Goal: Information Seeking & Learning: Check status

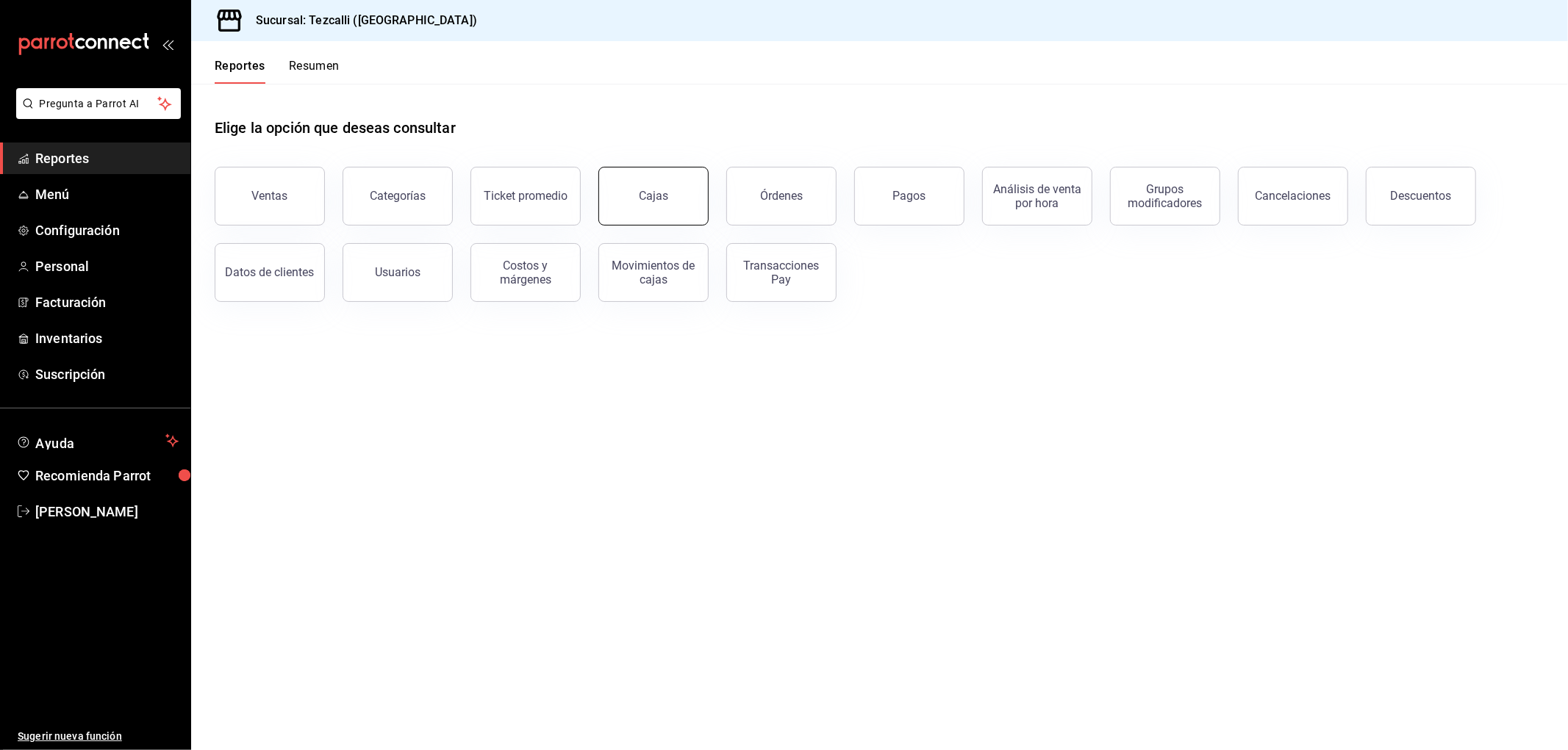
click at [666, 188] on link "Cajas" at bounding box center [653, 196] width 110 height 58
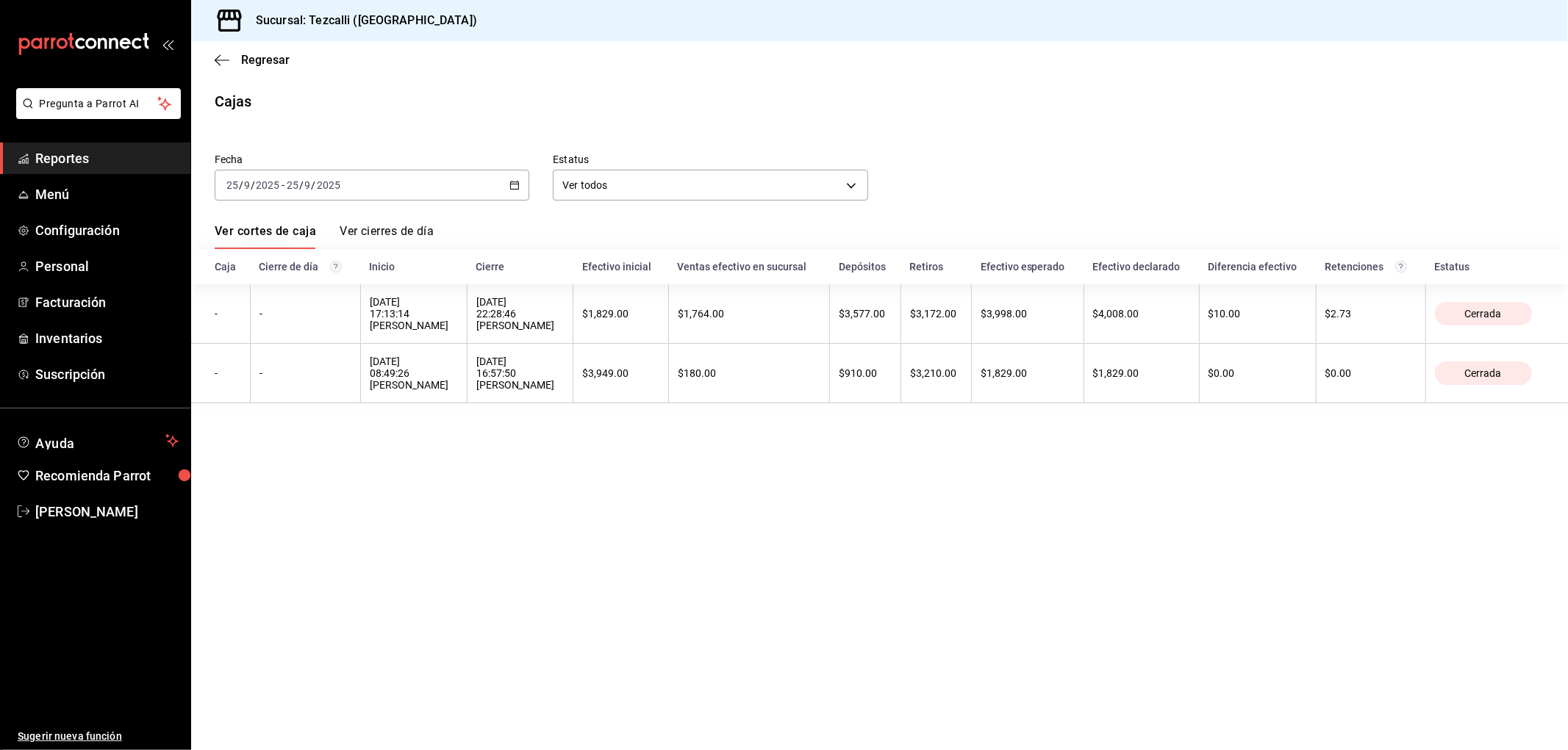
click at [691, 379] on th "$180.00" at bounding box center [748, 373] width 161 height 59
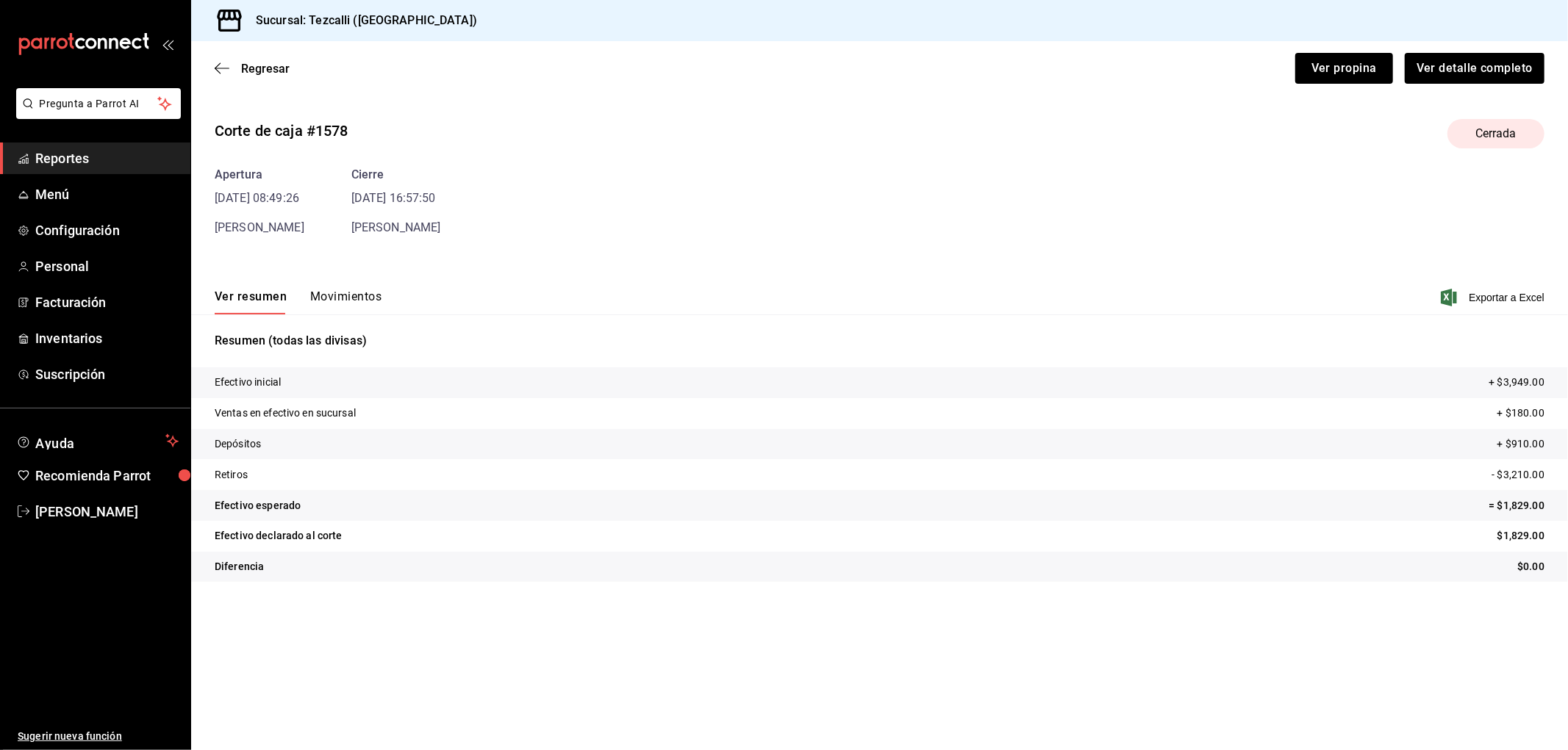
click at [362, 303] on button "Movimientos" at bounding box center [345, 302] width 72 height 25
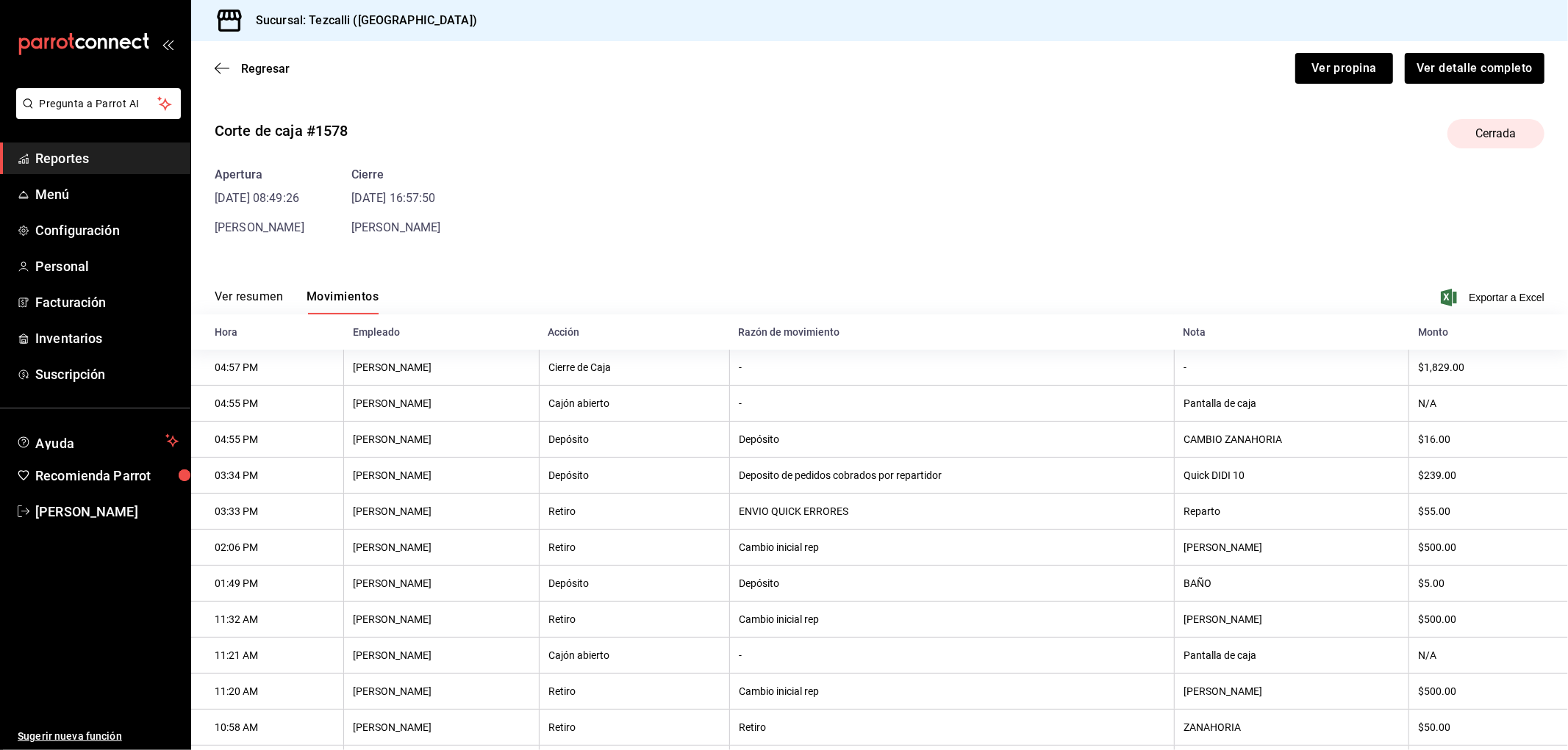
scroll to position [182, 0]
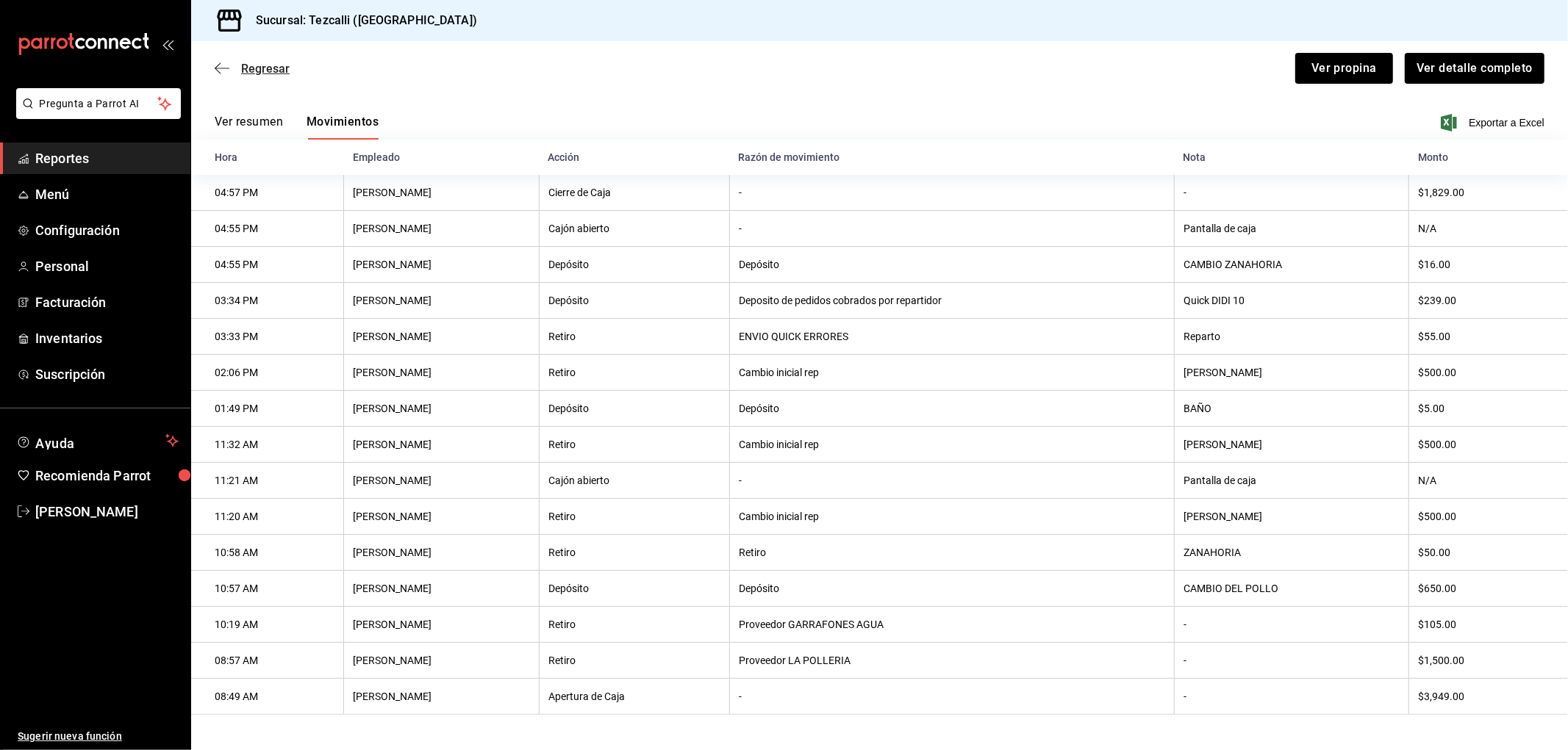
click at [275, 70] on span "Regresar" at bounding box center [265, 68] width 48 height 14
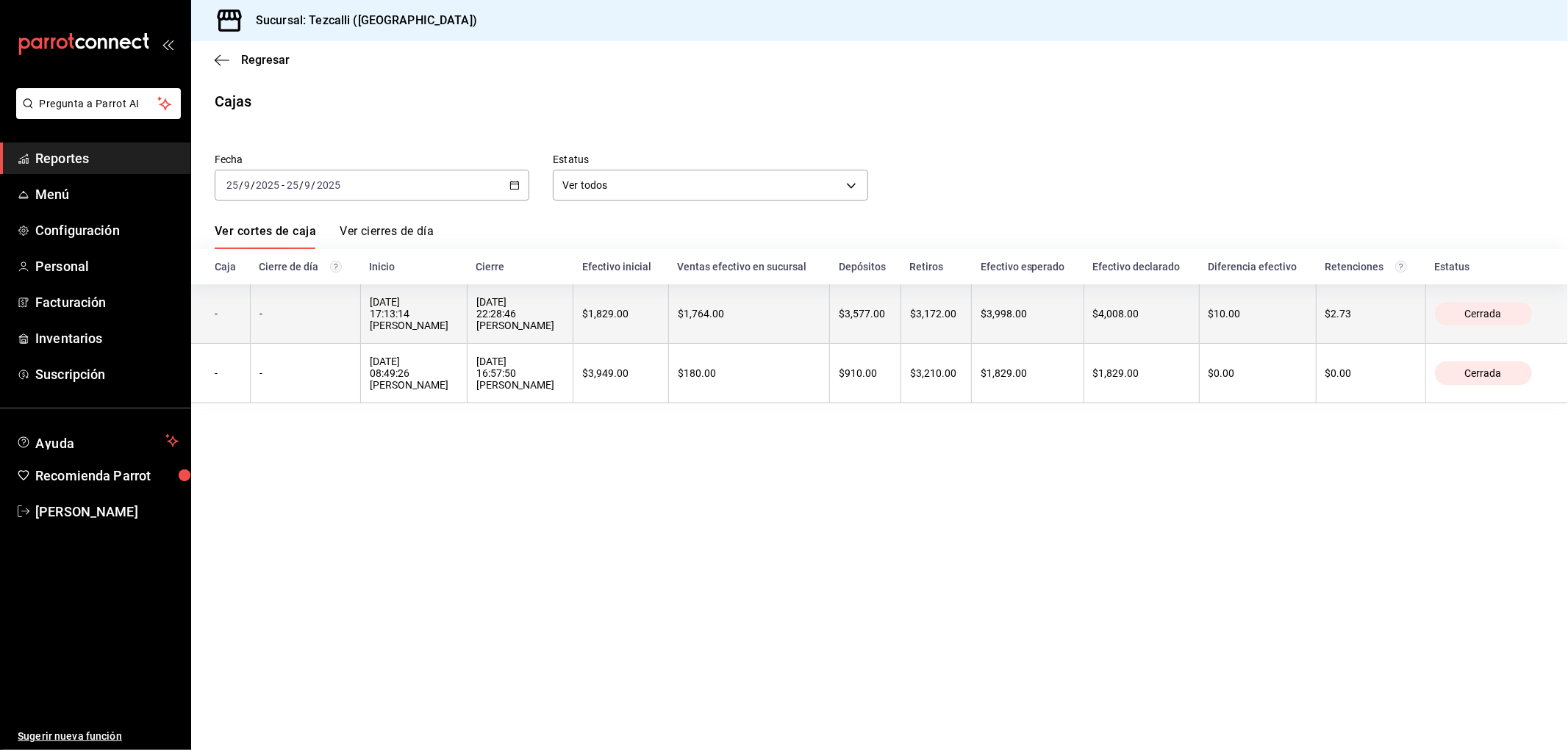
click at [623, 312] on div "$1,829.00" at bounding box center [620, 313] width 76 height 12
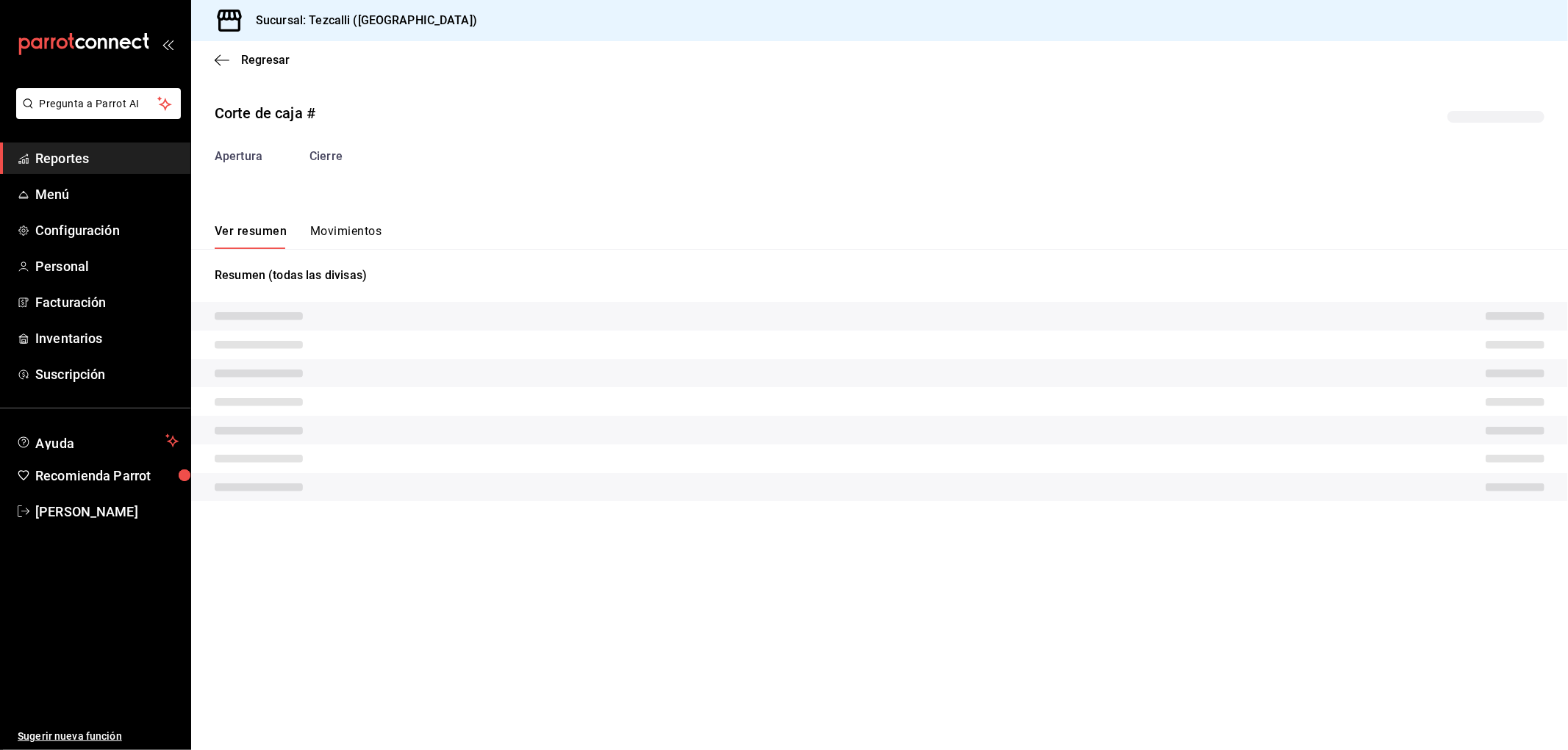
click at [354, 237] on button "Movimientos" at bounding box center [345, 236] width 72 height 25
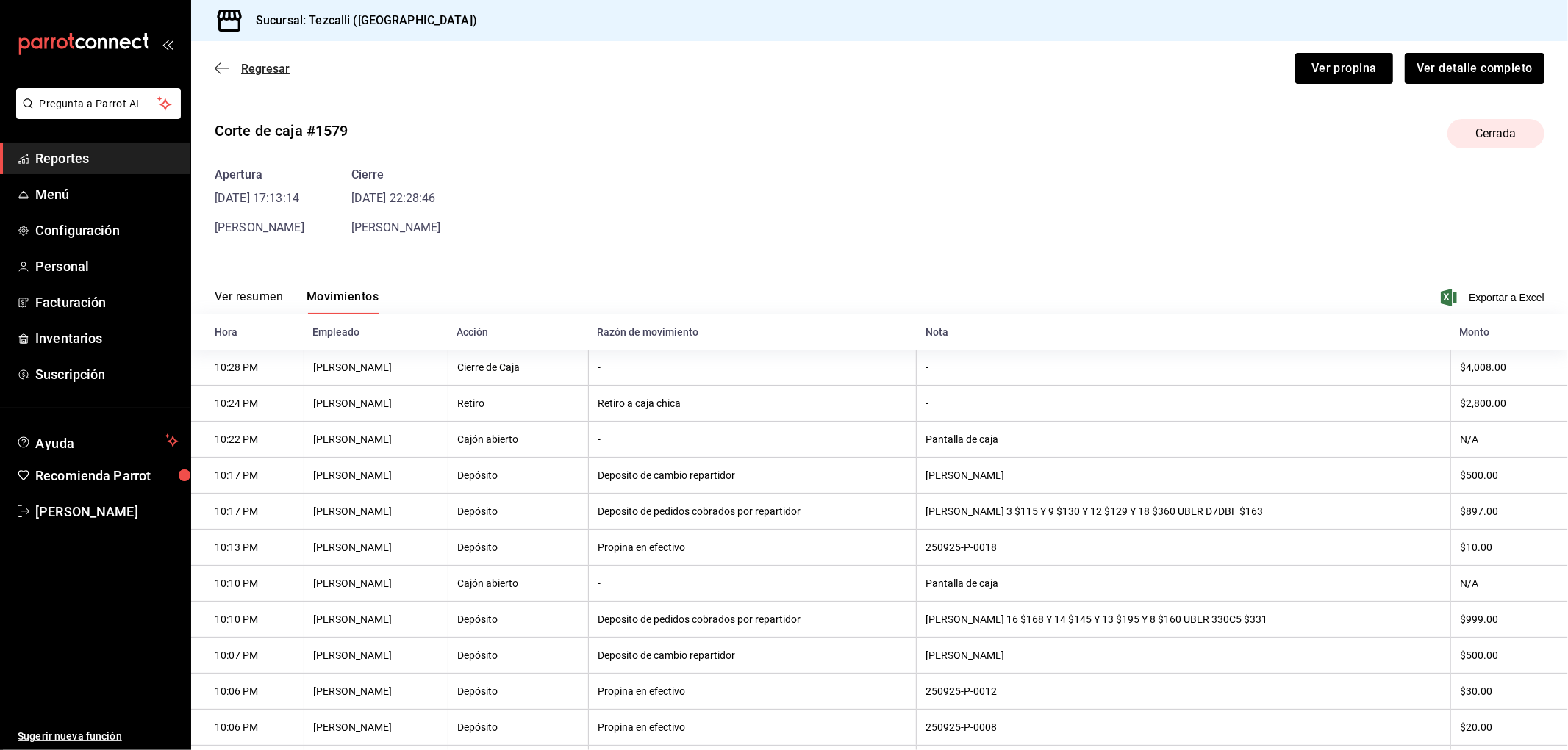
click at [257, 68] on span "Regresar" at bounding box center [265, 68] width 48 height 14
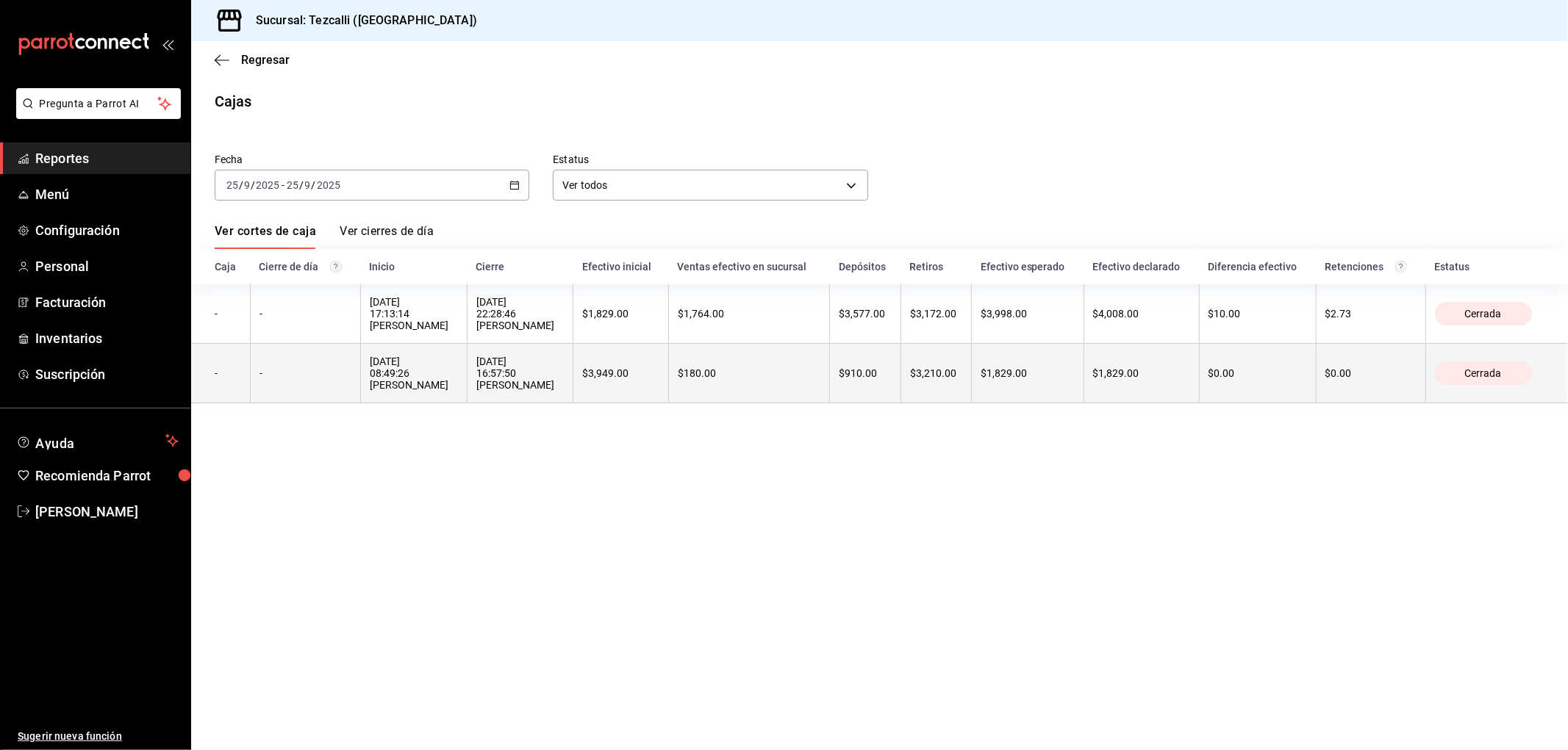
click at [614, 398] on th "$3,949.00" at bounding box center [620, 373] width 95 height 59
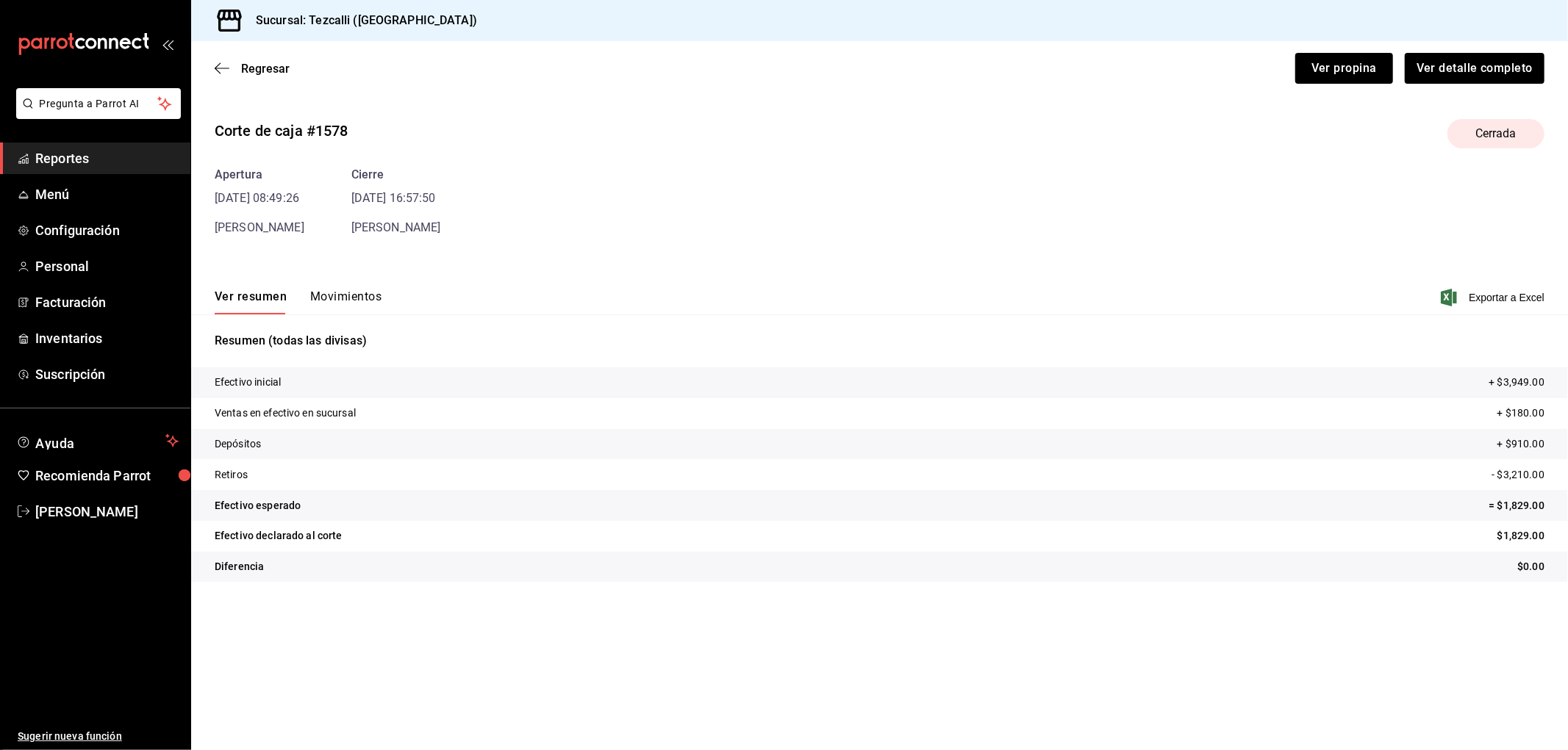
click at [340, 297] on button "Movimientos" at bounding box center [345, 302] width 72 height 25
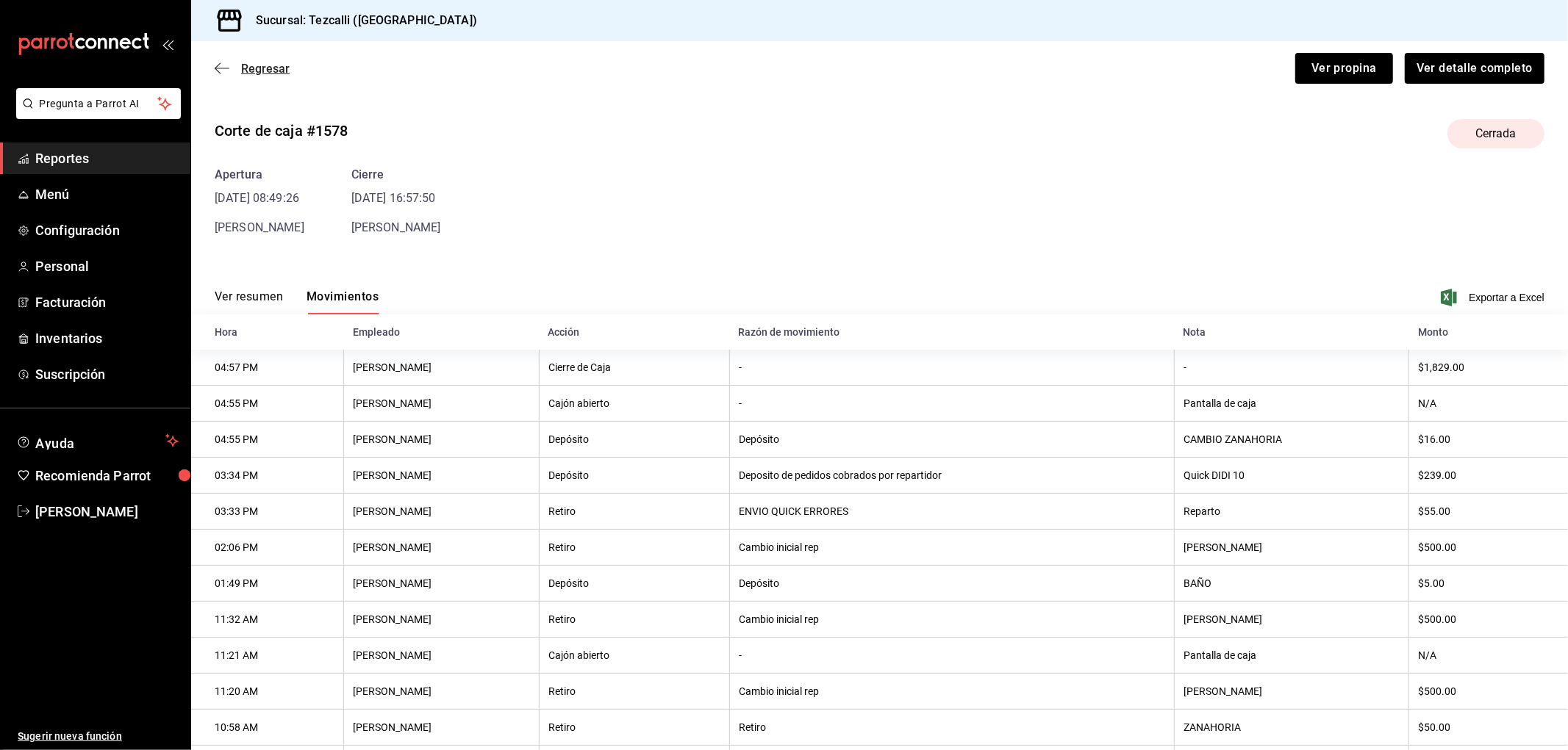
click at [259, 71] on span "Regresar" at bounding box center [265, 68] width 48 height 14
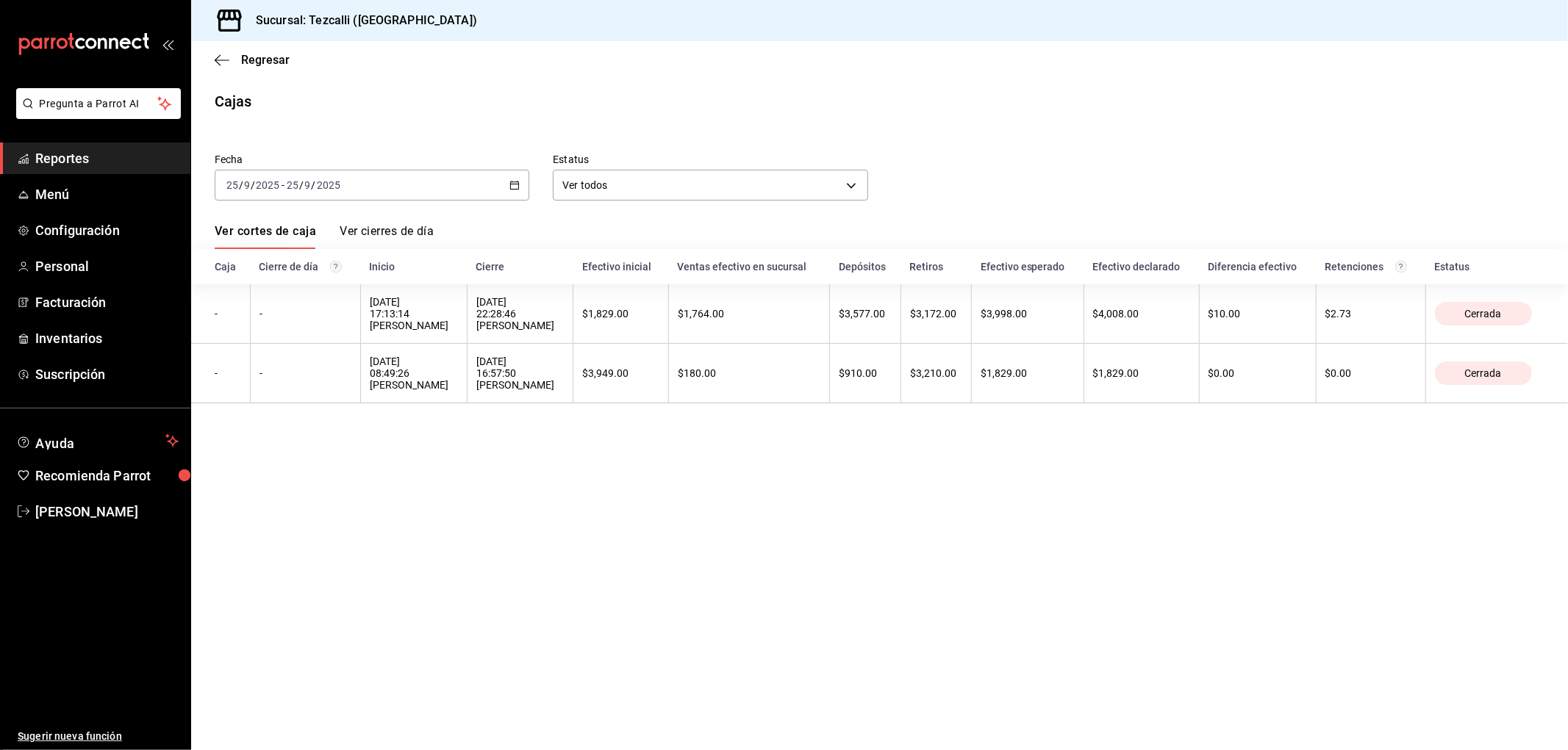
click at [392, 174] on div "[DATE] [DATE] - [DATE] [DATE]" at bounding box center [372, 185] width 315 height 31
click at [315, 266] on span "Ayer" at bounding box center [284, 262] width 114 height 15
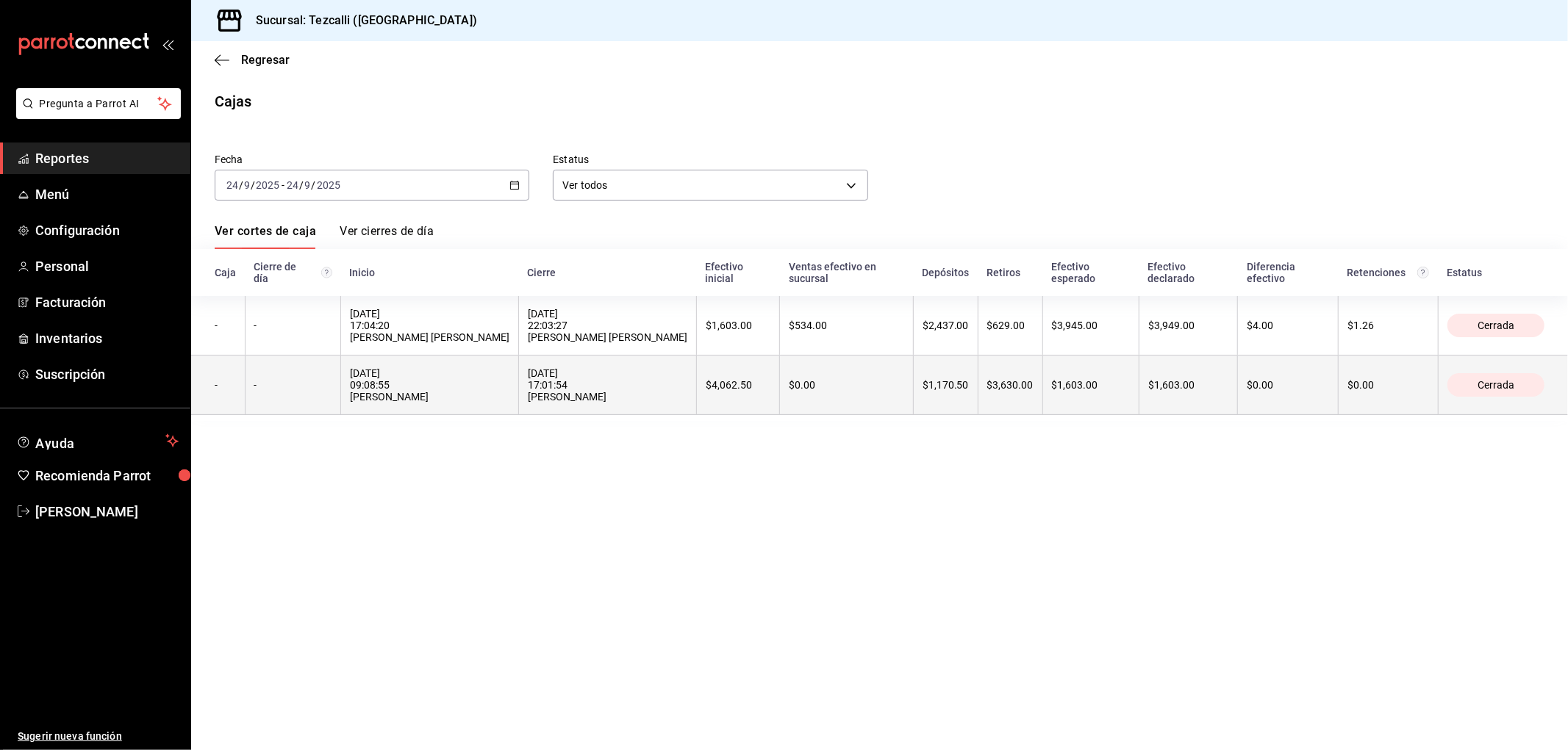
click at [697, 387] on th "[DATE] 17:01:54 [PERSON_NAME]" at bounding box center [607, 385] width 178 height 59
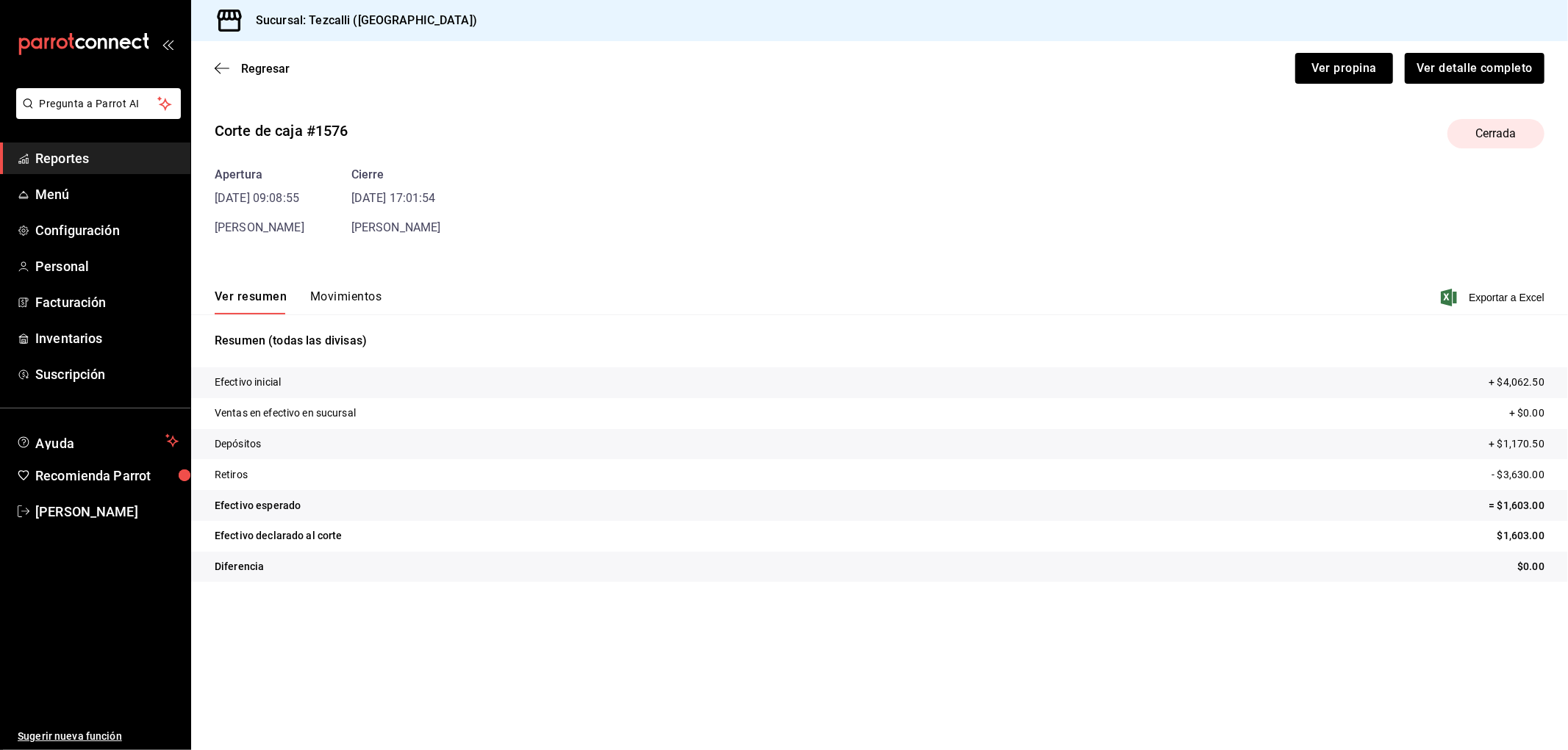
click at [366, 298] on button "Movimientos" at bounding box center [345, 302] width 72 height 25
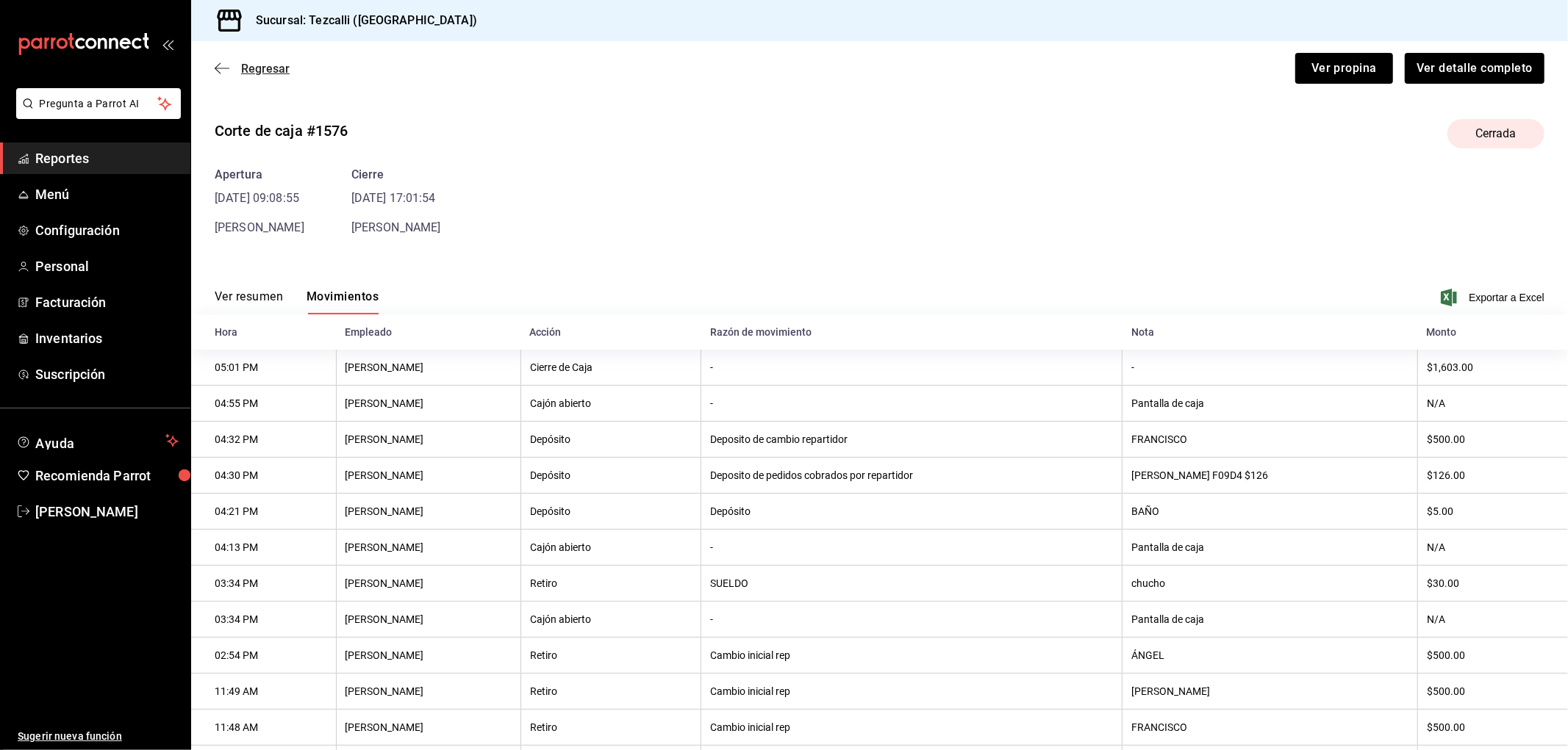
click at [279, 74] on span "Regresar" at bounding box center [265, 68] width 48 height 14
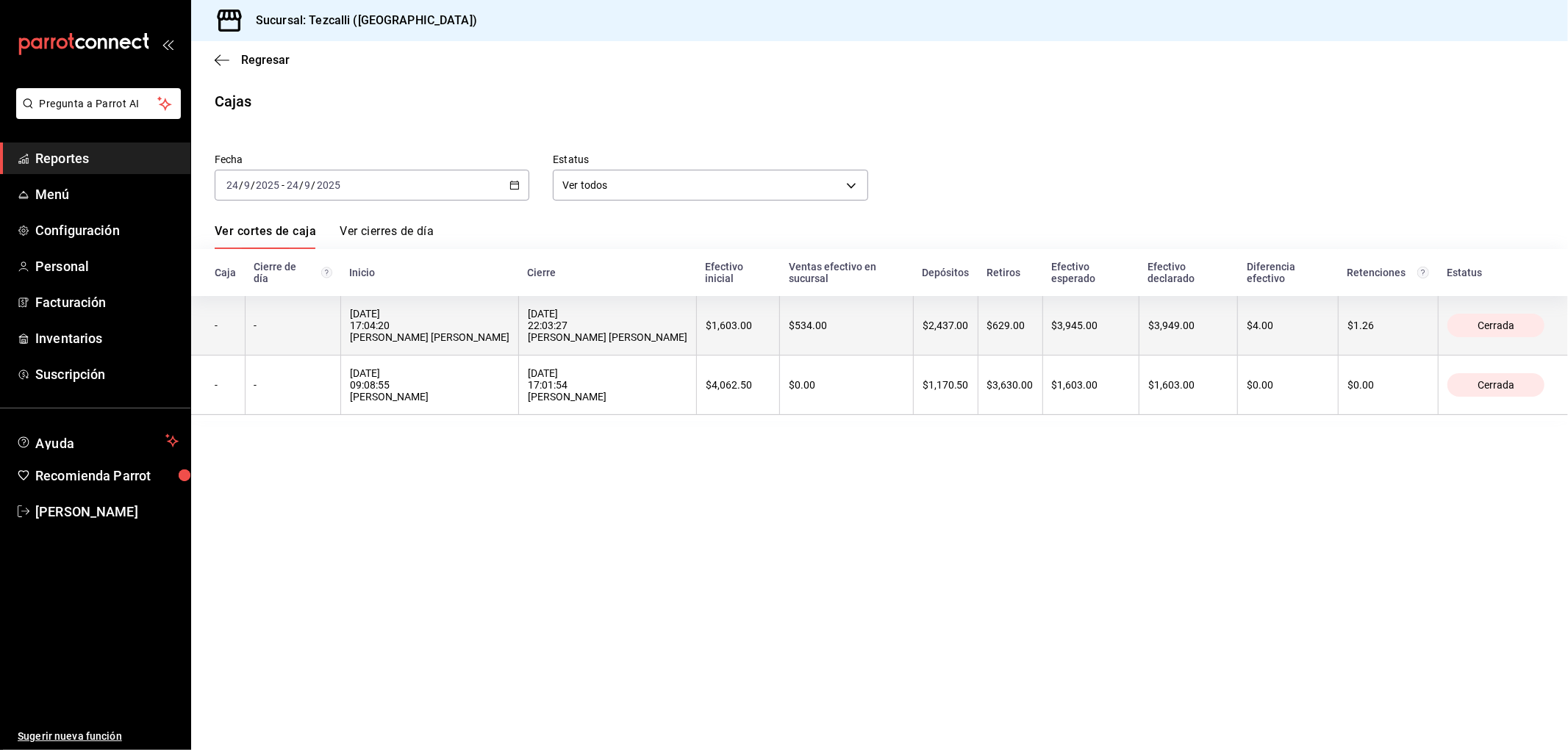
click at [585, 312] on div "[DATE] 22:03:27 [PERSON_NAME] [PERSON_NAME]" at bounding box center [607, 325] width 159 height 35
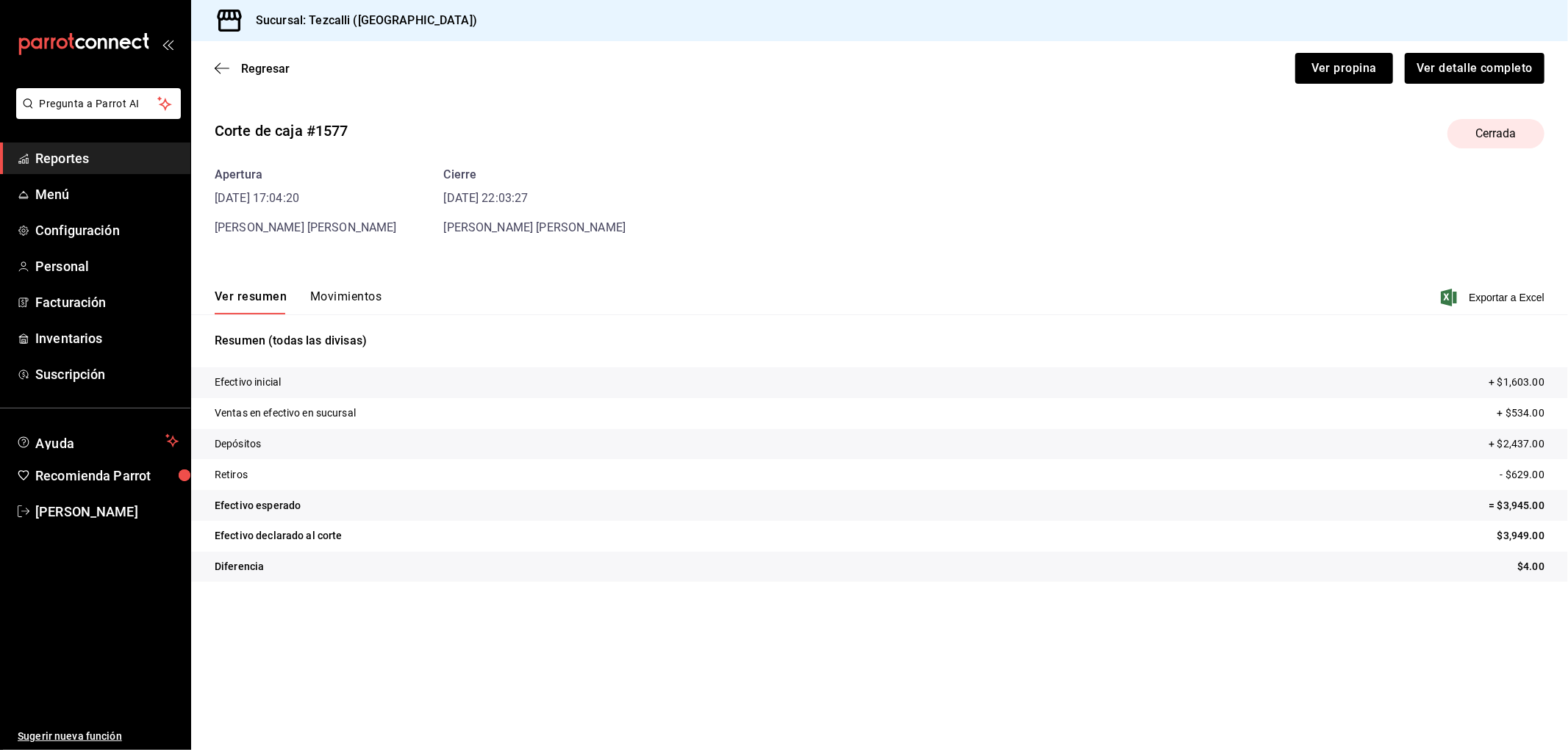
click at [355, 294] on button "Movimientos" at bounding box center [345, 302] width 72 height 25
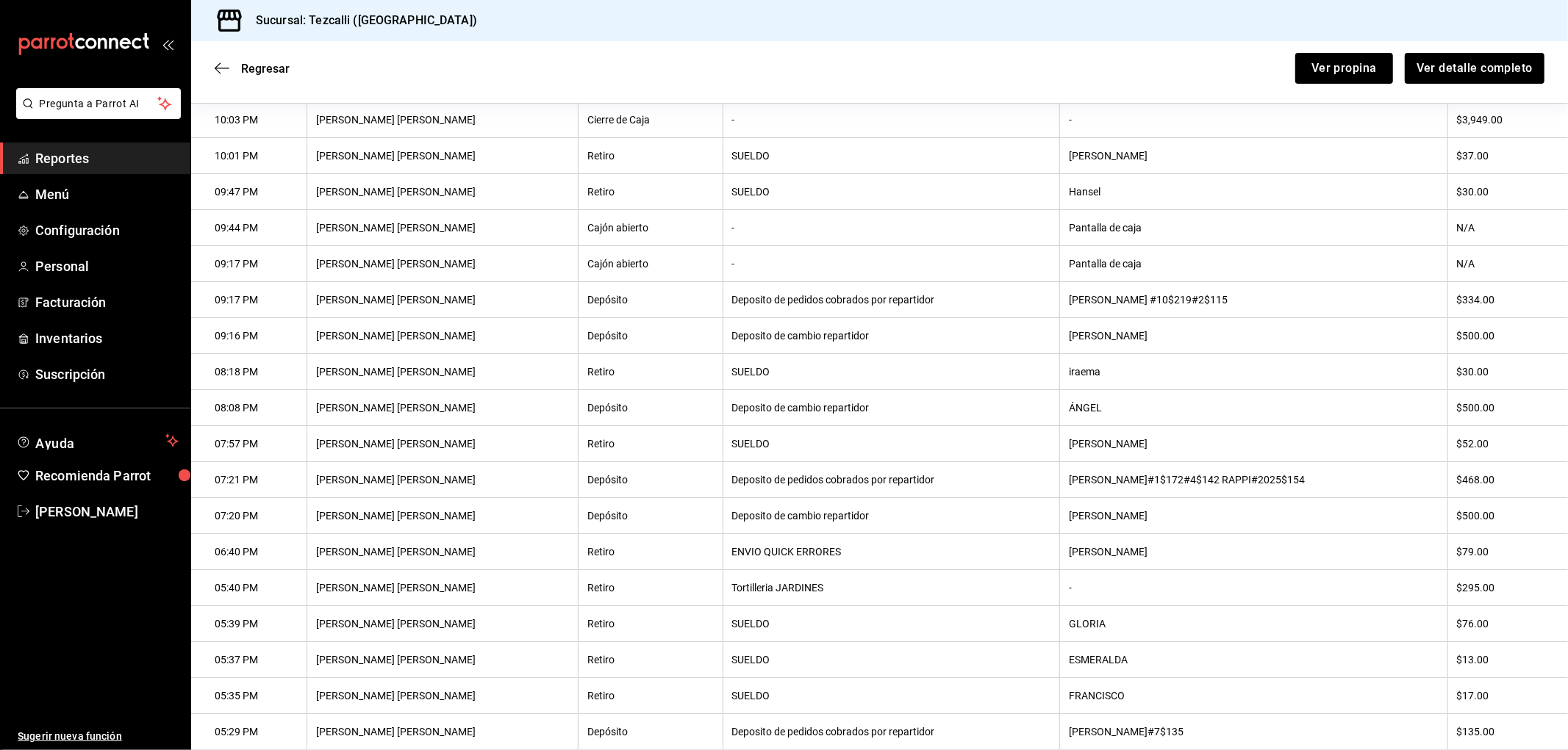
scroll to position [193, 0]
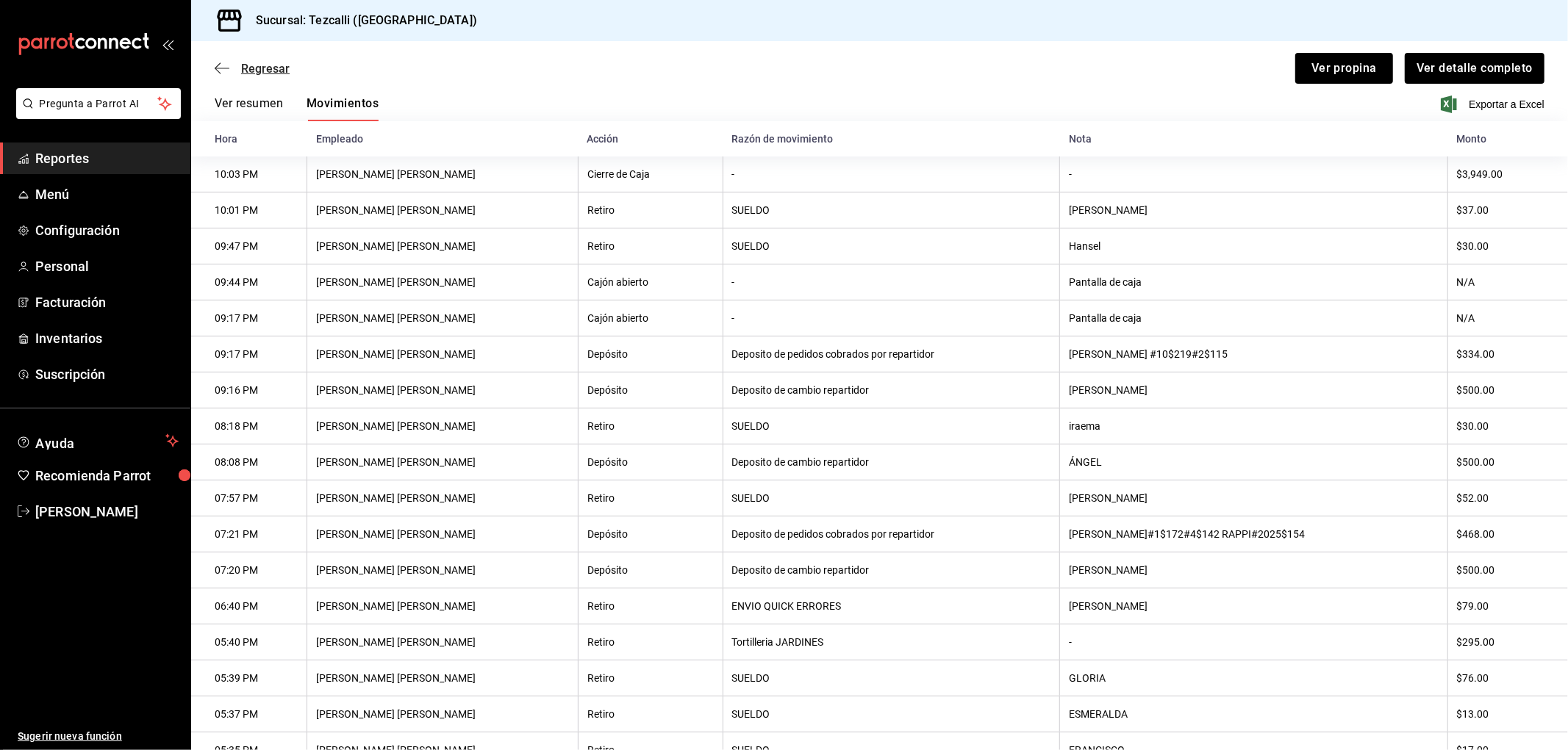
click at [269, 63] on span "Regresar" at bounding box center [265, 68] width 48 height 14
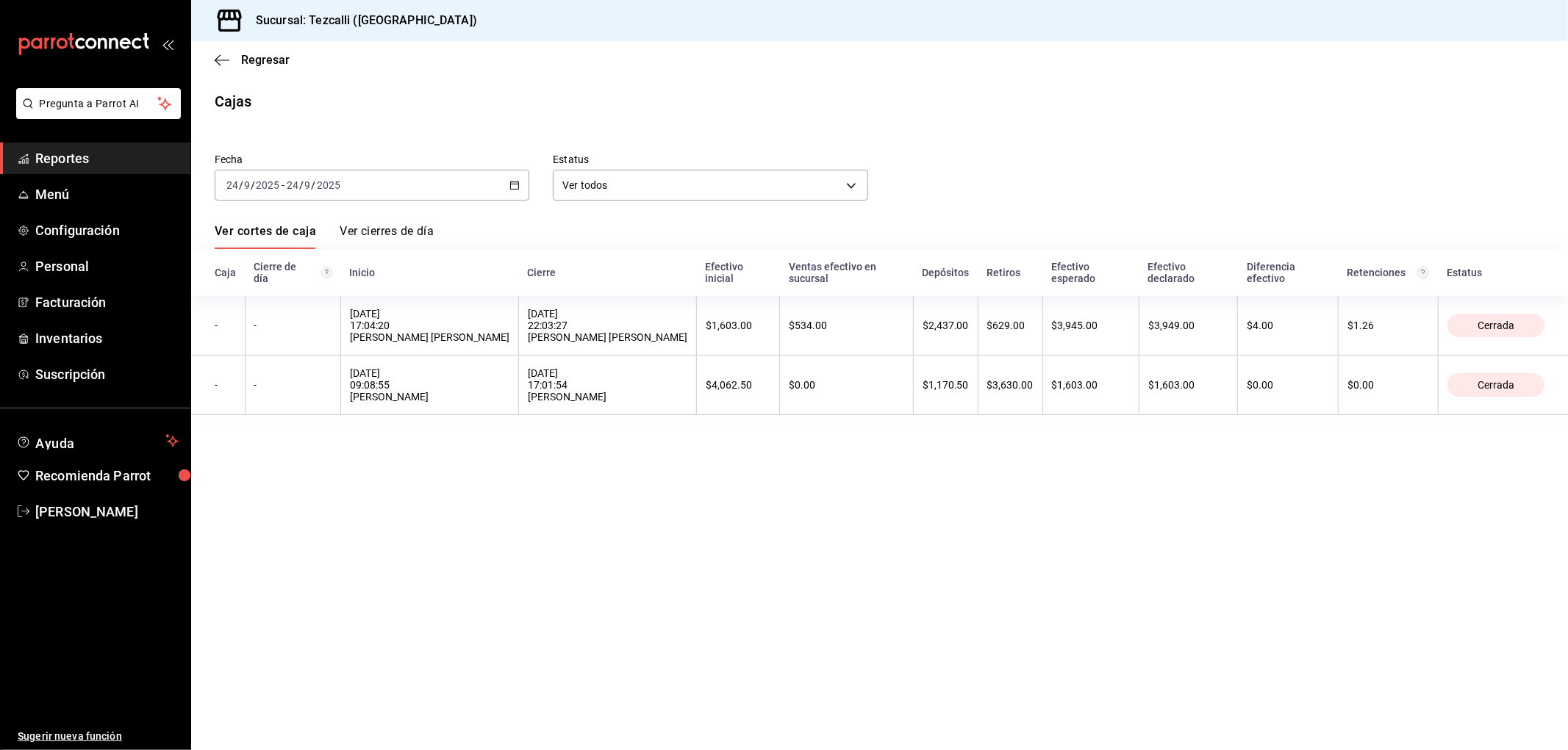
click at [425, 172] on div "[DATE] [DATE] - [DATE] [DATE]" at bounding box center [372, 185] width 315 height 31
click at [269, 385] on li "Rango de fechas" at bounding box center [284, 395] width 138 height 33
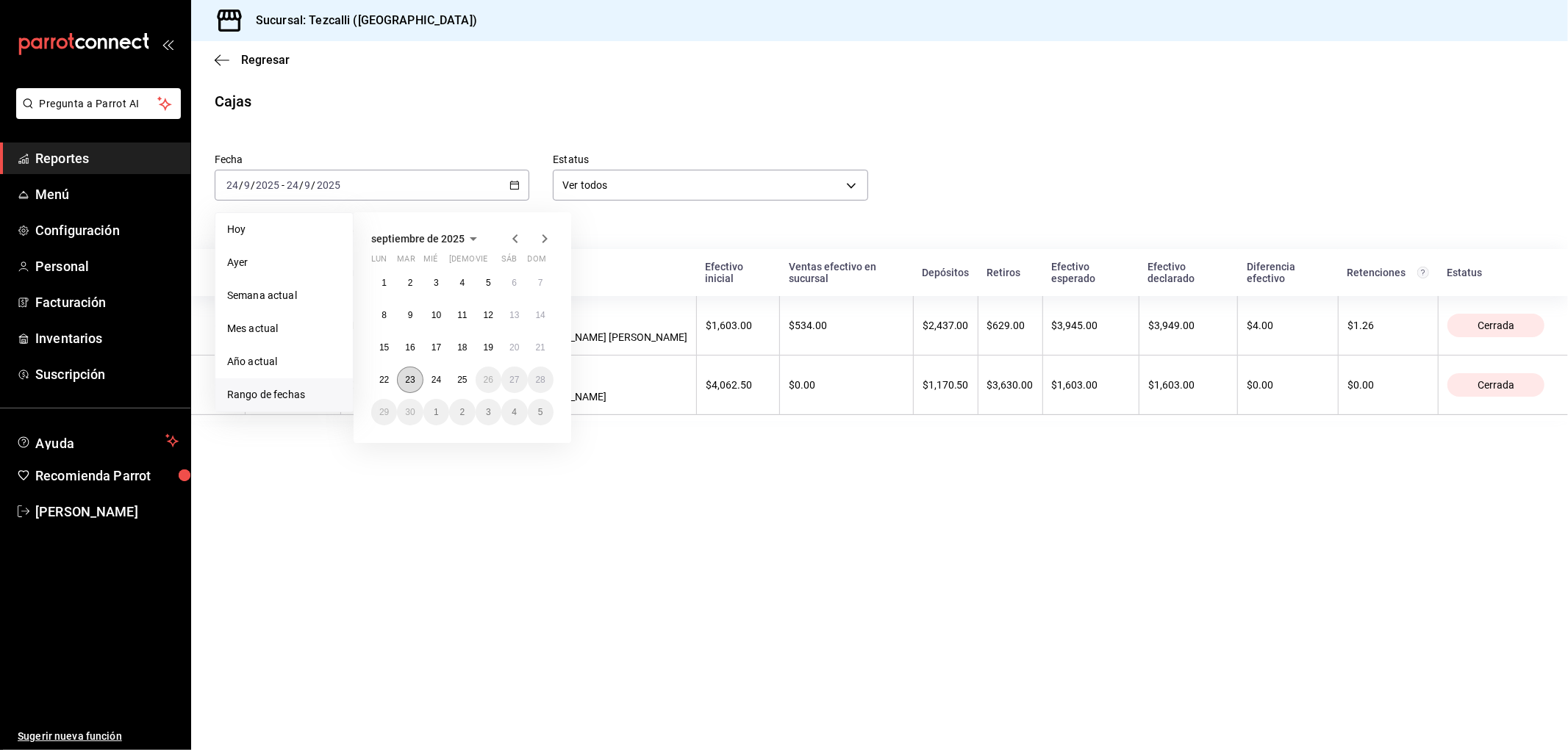
click at [418, 376] on button "23" at bounding box center [409, 380] width 25 height 26
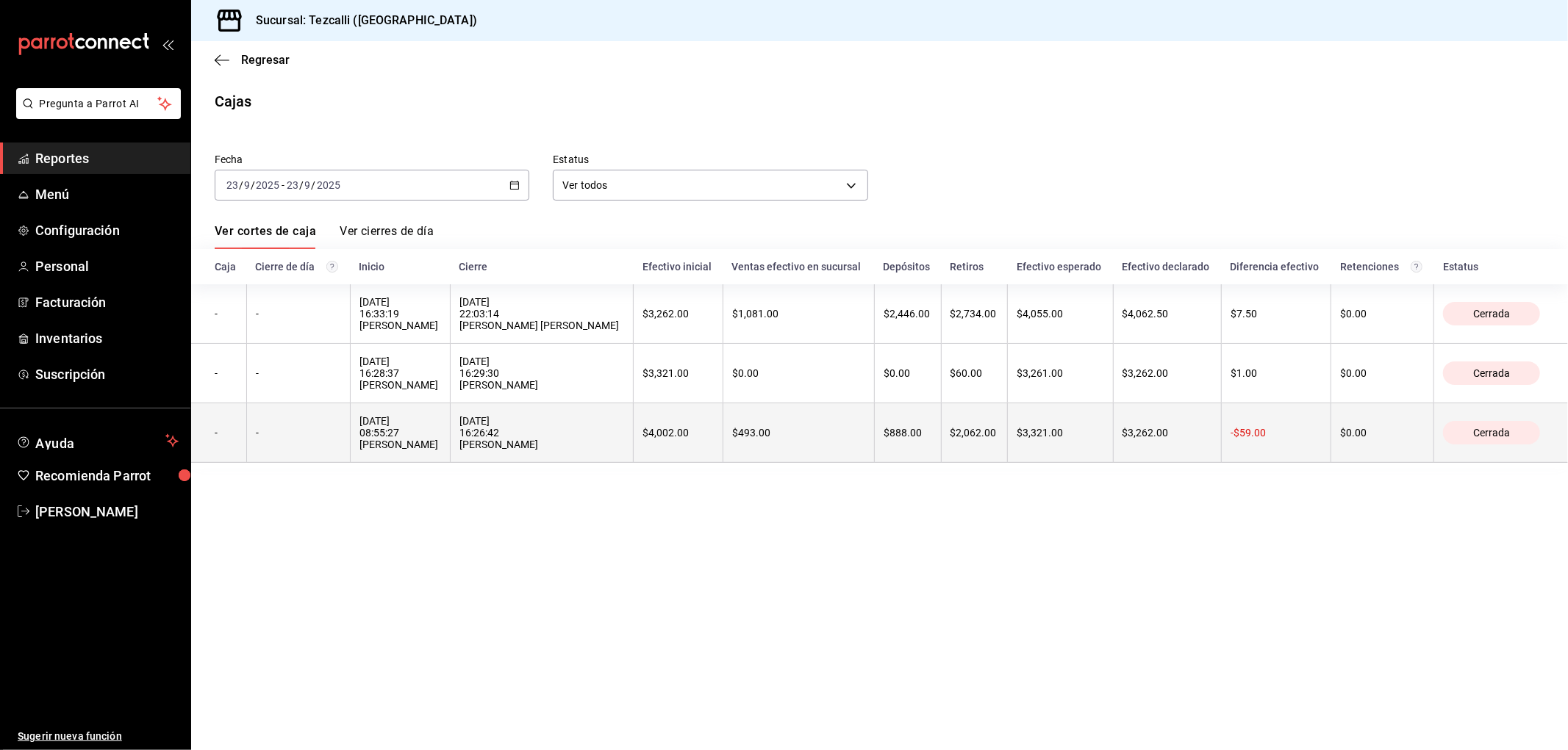
click at [695, 425] on th "$4,002.00" at bounding box center [678, 432] width 90 height 59
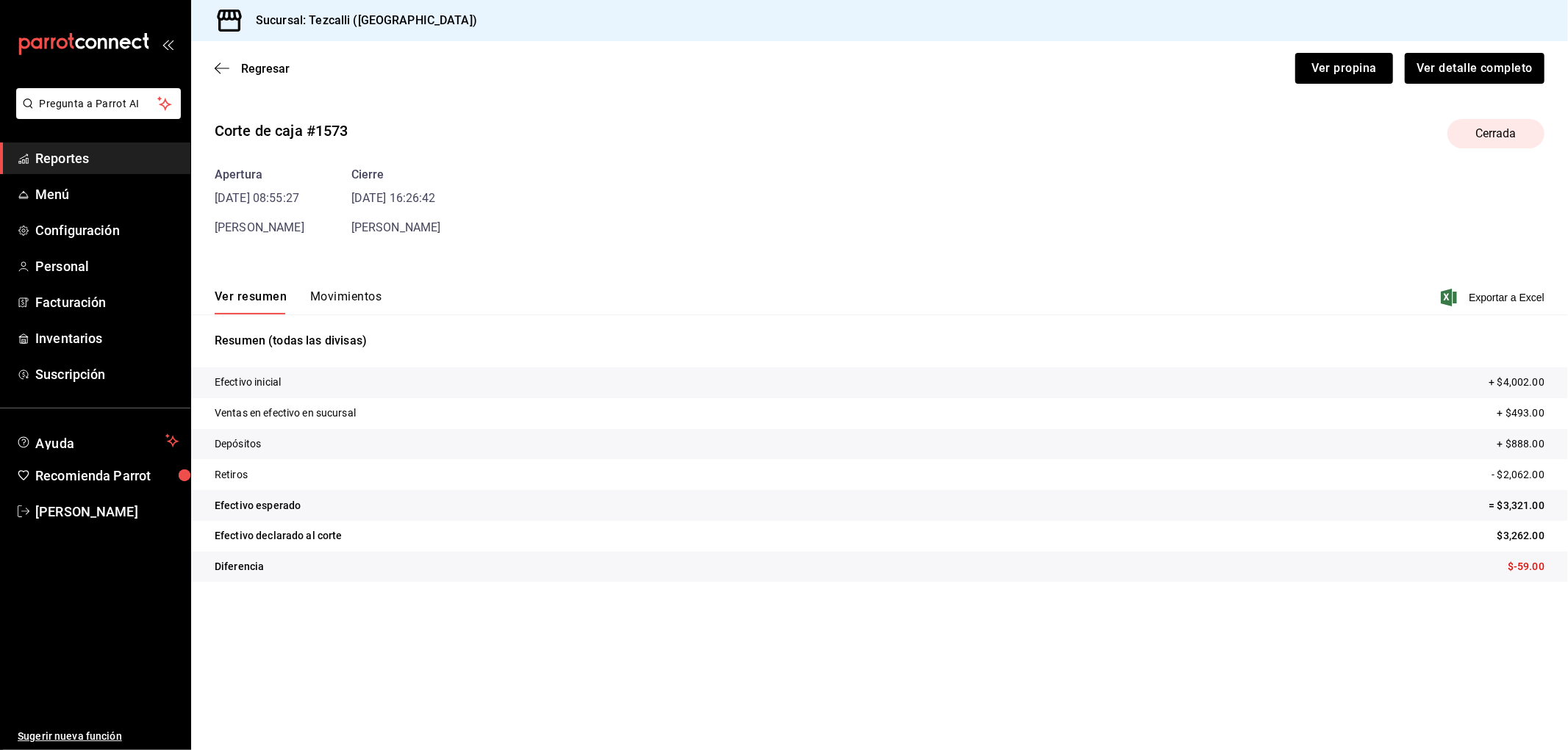
click at [369, 292] on button "Movimientos" at bounding box center [345, 302] width 72 height 25
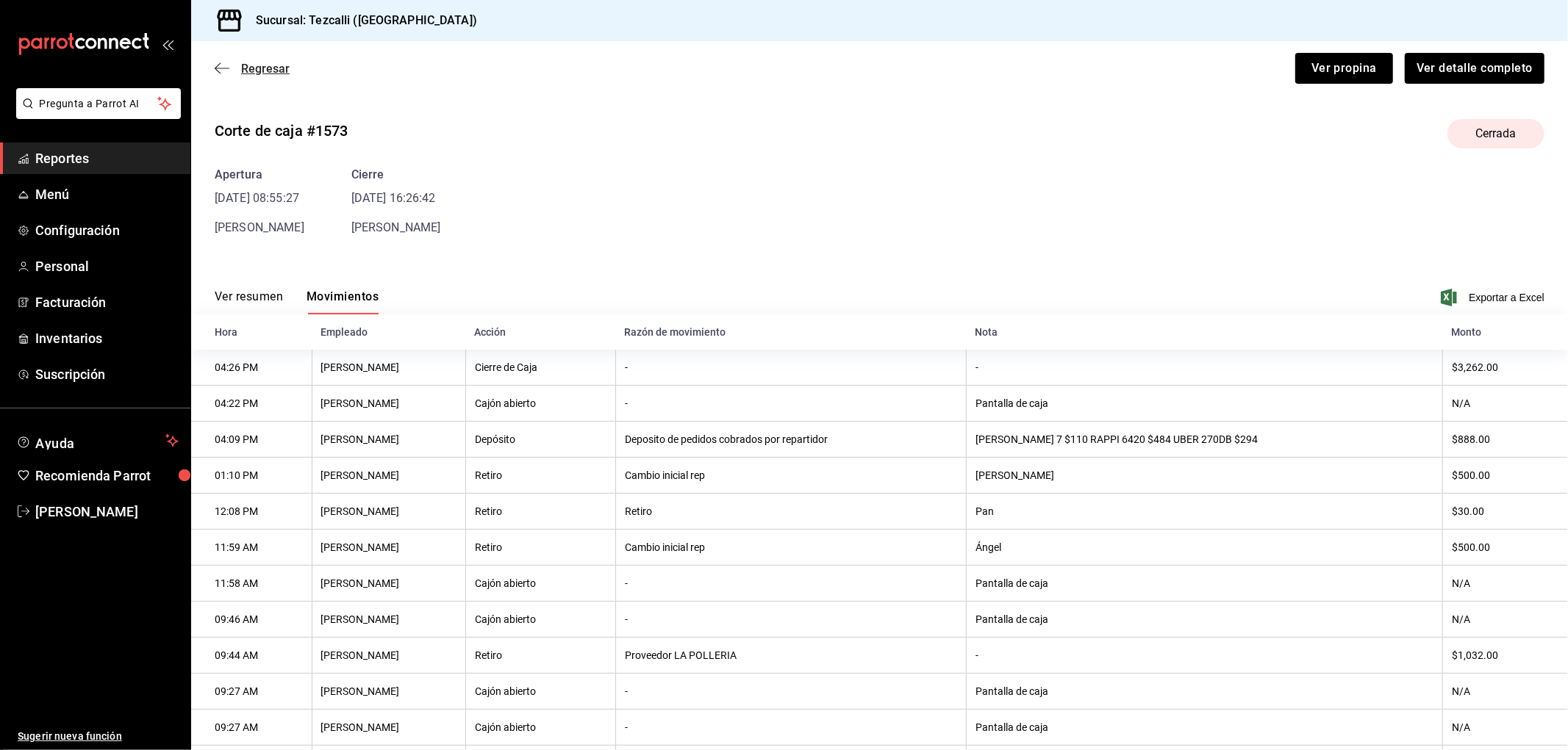
click at [279, 72] on span "Regresar" at bounding box center [265, 68] width 48 height 14
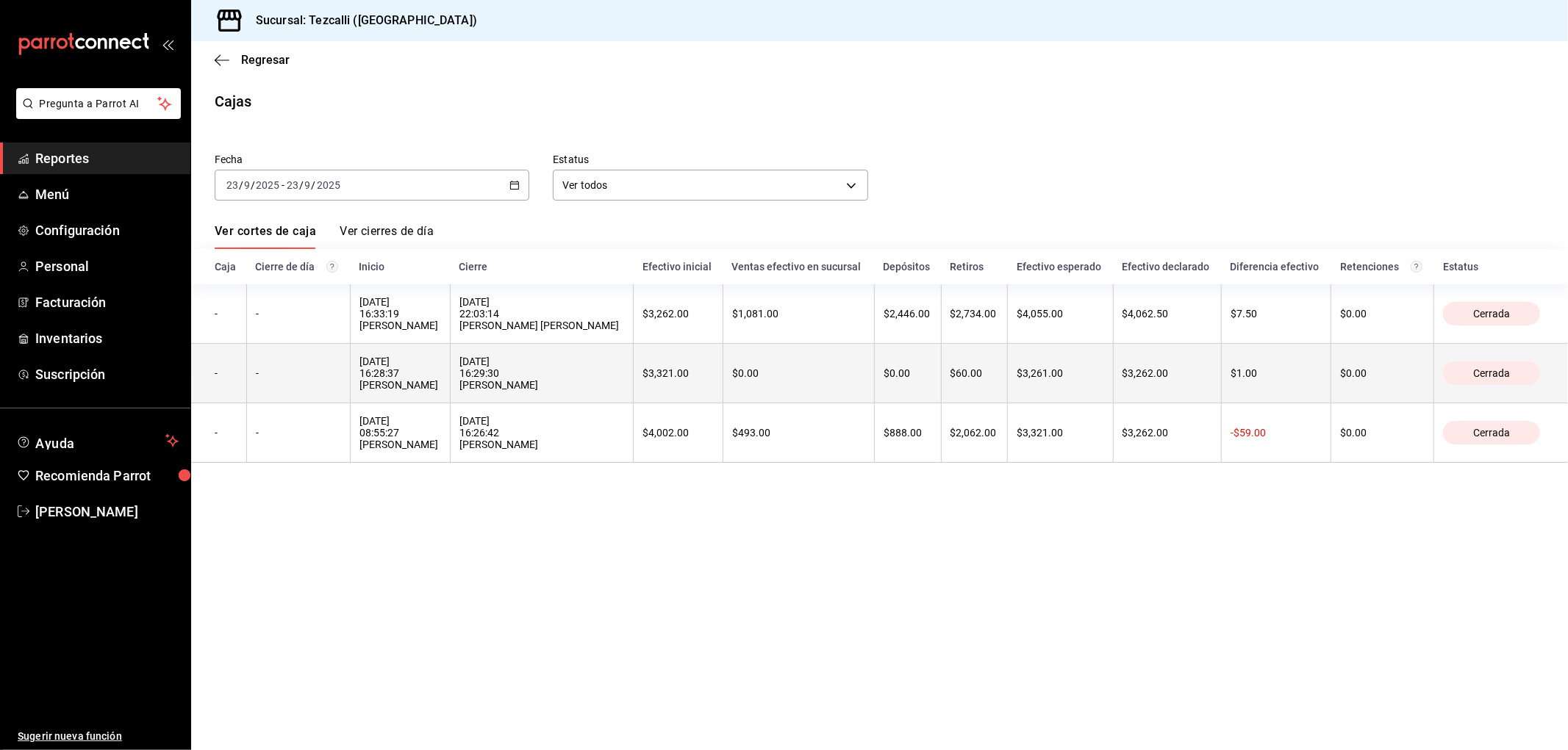
click at [624, 390] on div "[DATE] 16:29:30 [PERSON_NAME]" at bounding box center [542, 373] width 165 height 35
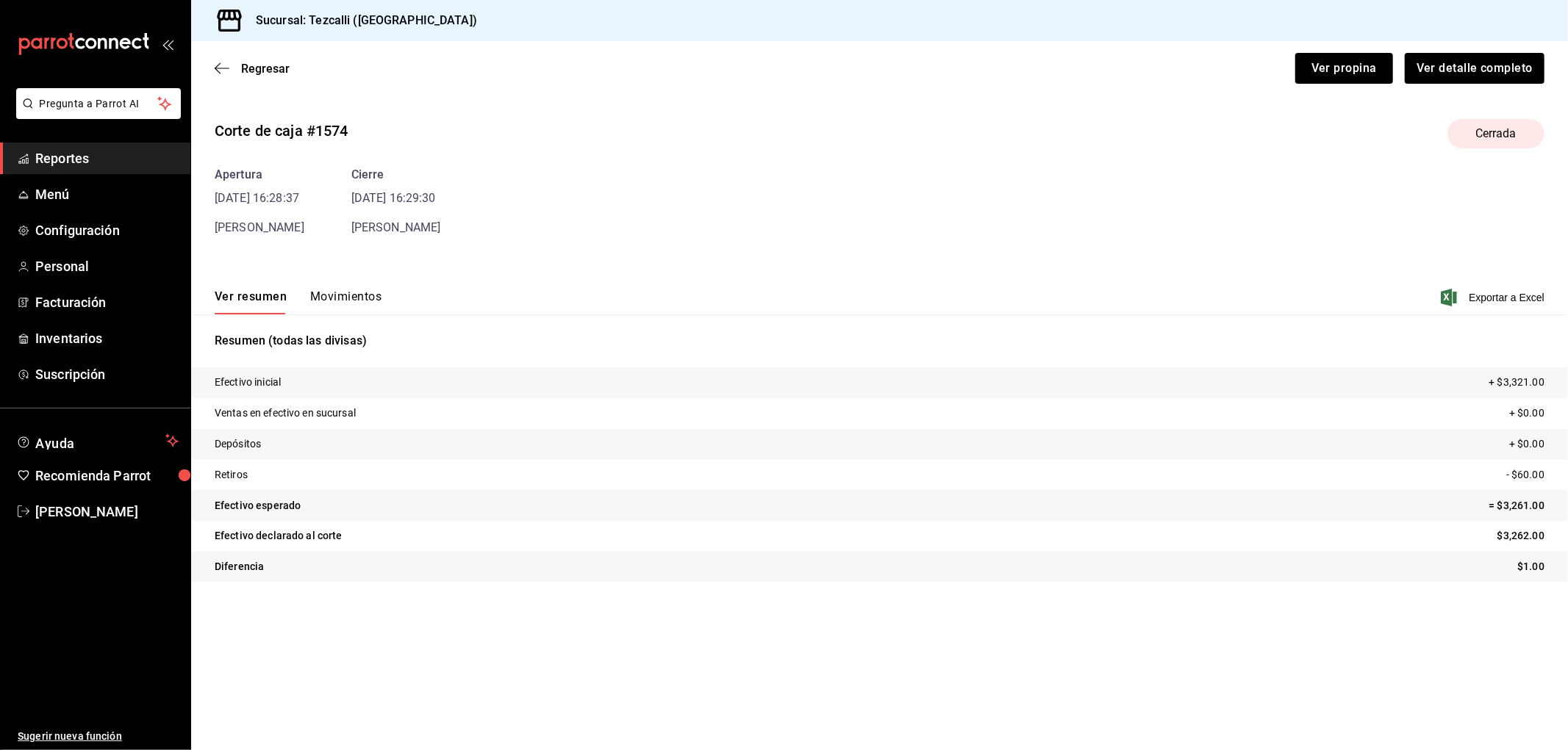
click at [363, 262] on div "Corte de caja #1574 Cerrada Apertura [DATE] 16:28:37 [PERSON_NAME] [DATE] 16:29…" at bounding box center [879, 353] width 1376 height 492
click at [365, 302] on button "Movimientos" at bounding box center [345, 302] width 72 height 25
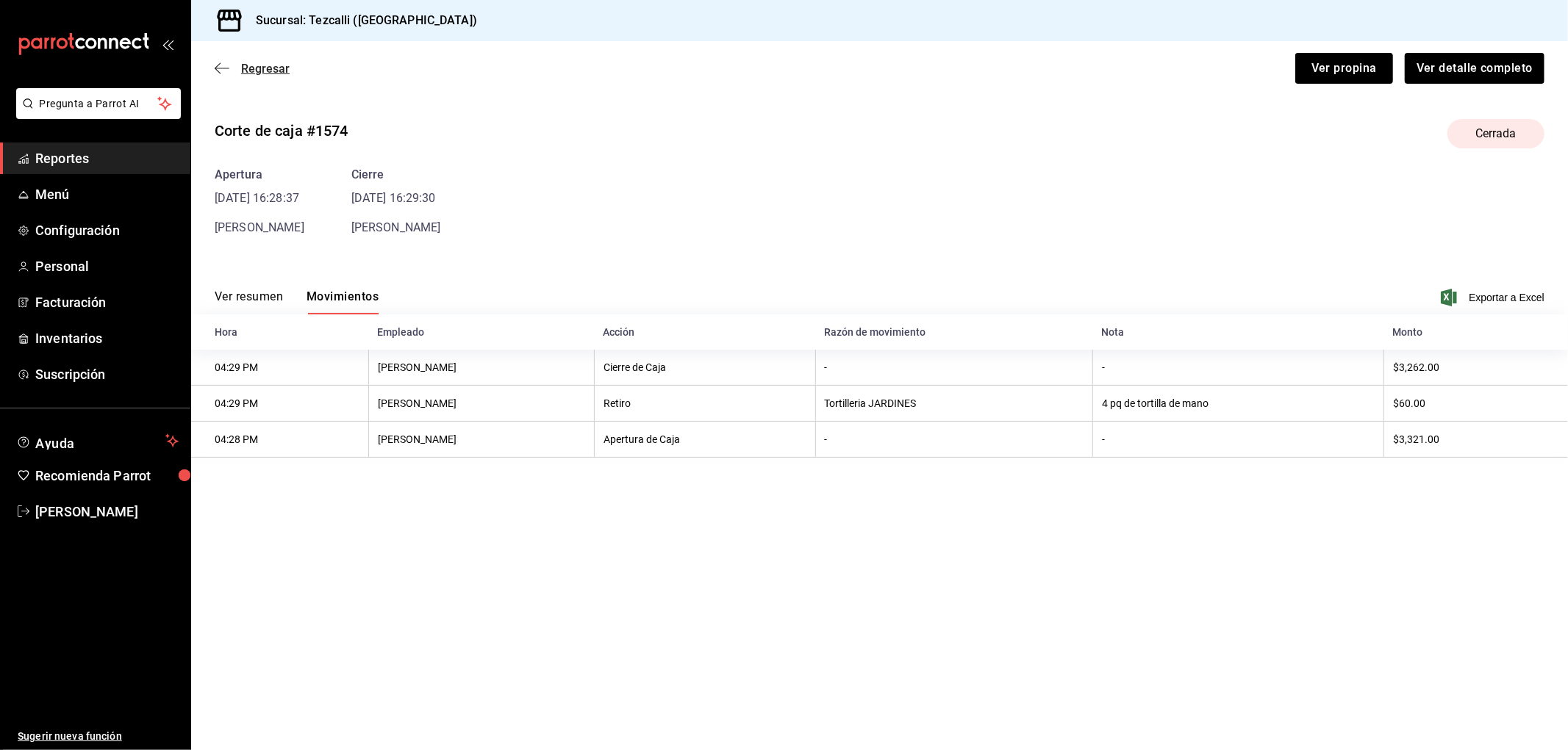
click at [280, 66] on span "Regresar" at bounding box center [265, 68] width 48 height 14
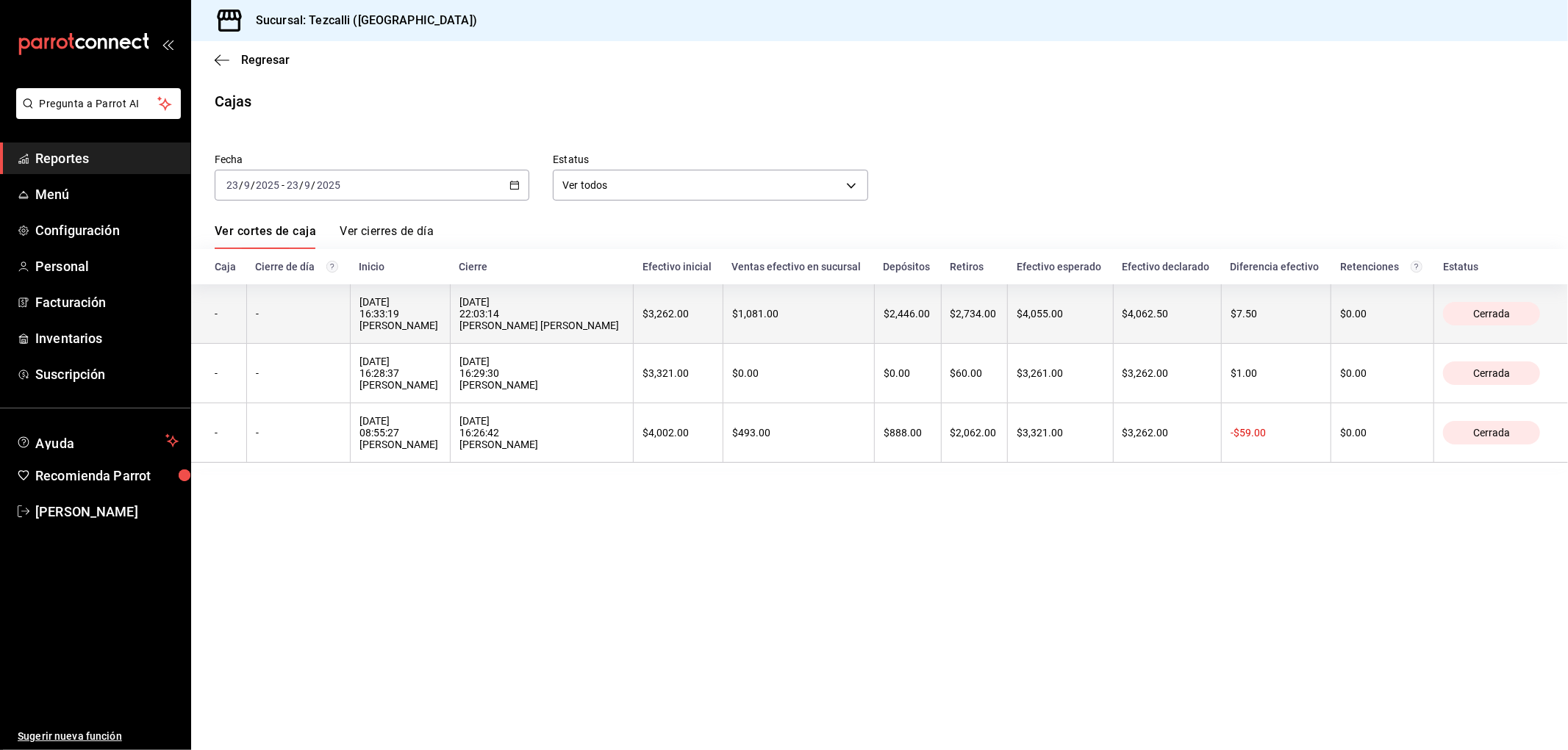
click at [393, 302] on div "[DATE] 16:33:19 [PERSON_NAME]" at bounding box center [400, 314] width 82 height 35
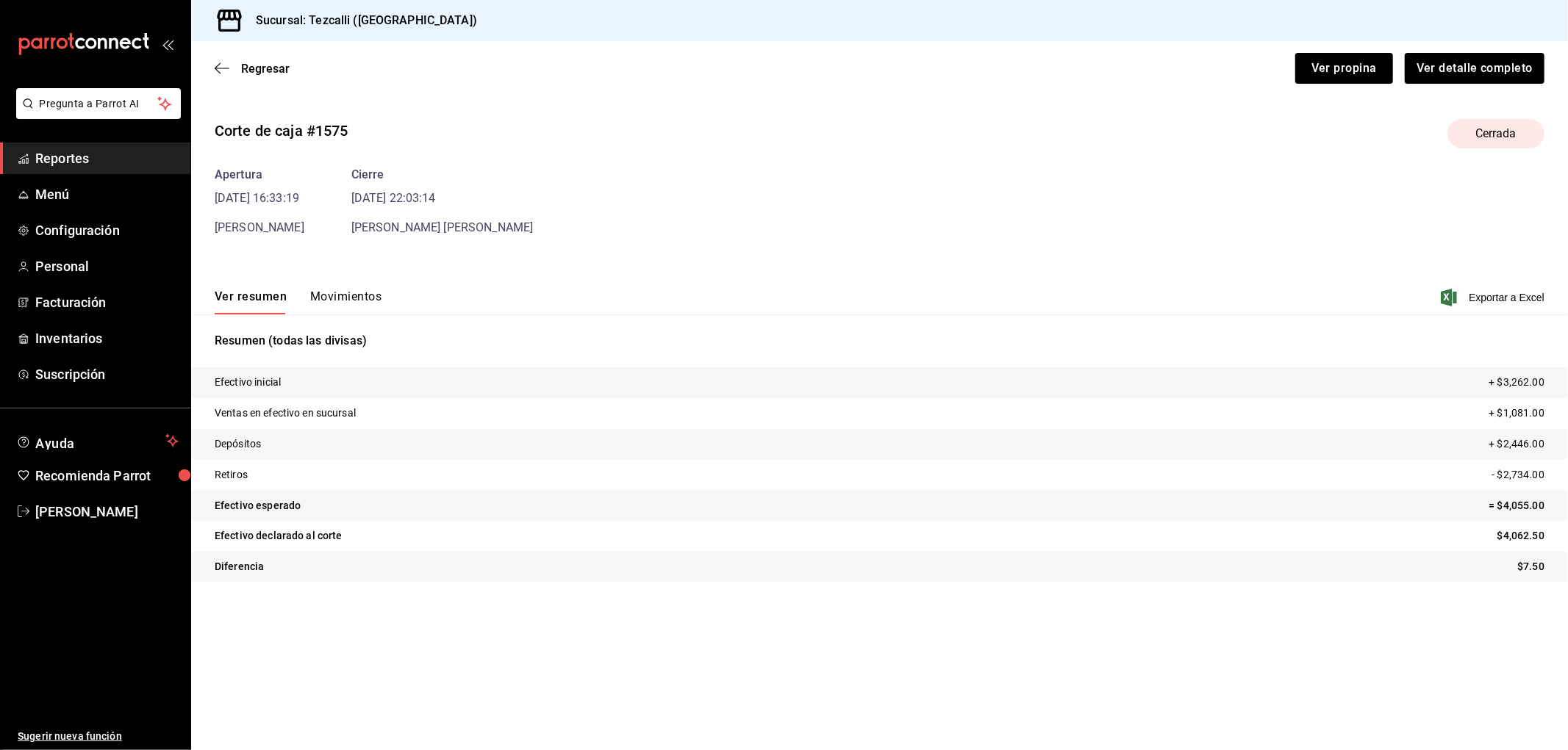
click at [364, 305] on button "Movimientos" at bounding box center [345, 302] width 72 height 25
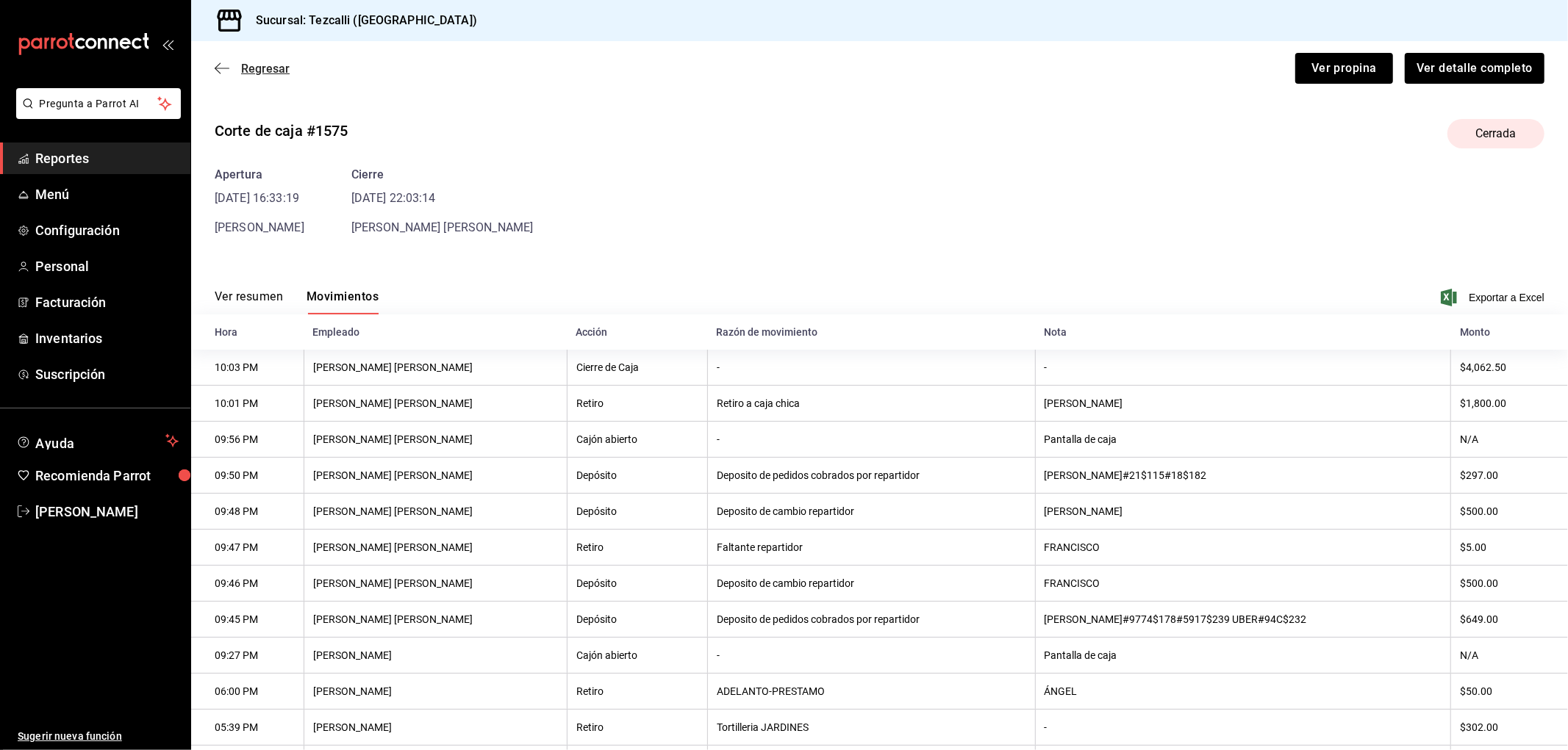
click at [262, 63] on span "Regresar" at bounding box center [265, 68] width 48 height 14
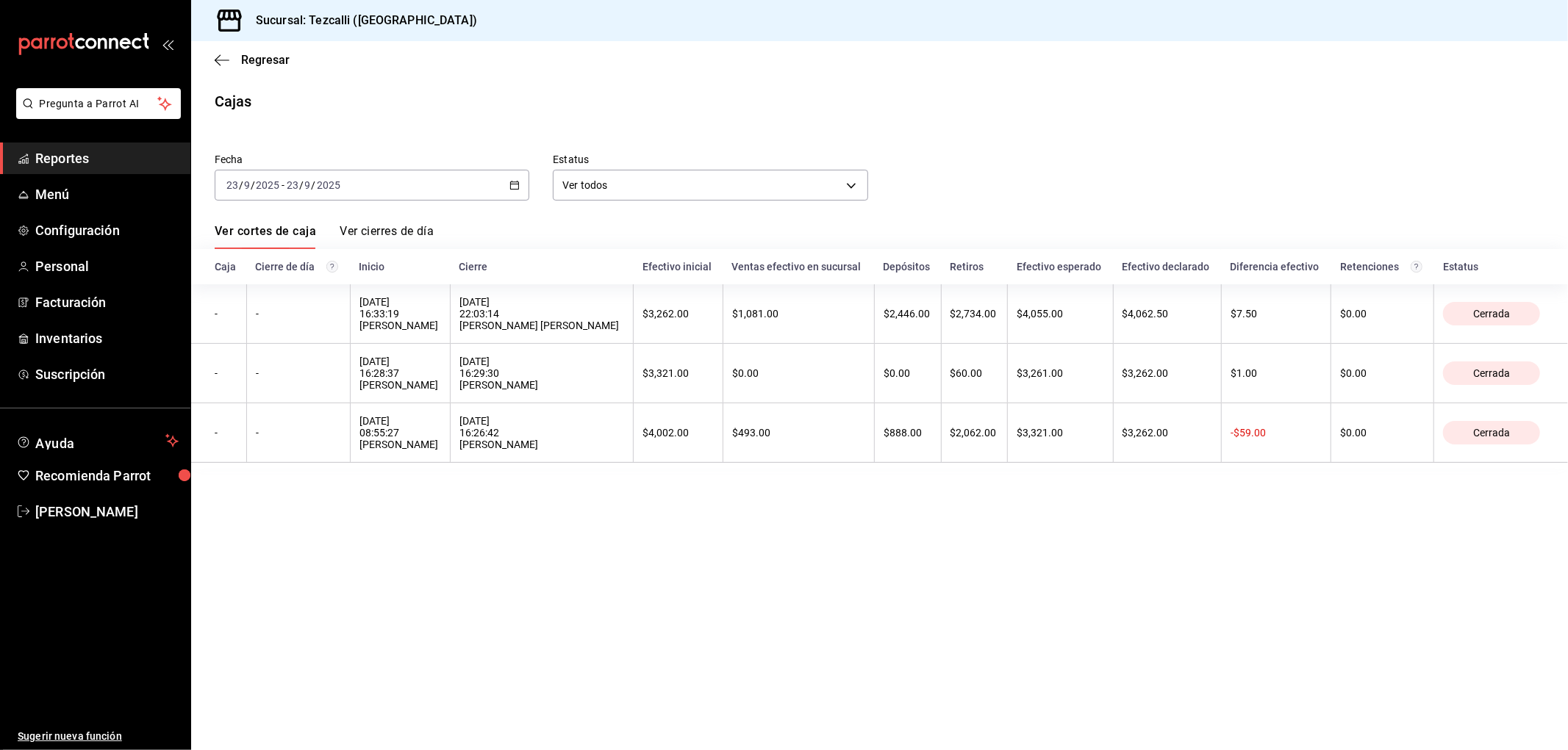
click at [362, 188] on div "[DATE] [DATE] - [DATE] [DATE]" at bounding box center [372, 185] width 315 height 31
click at [290, 397] on span "Rango de fechas" at bounding box center [284, 395] width 114 height 15
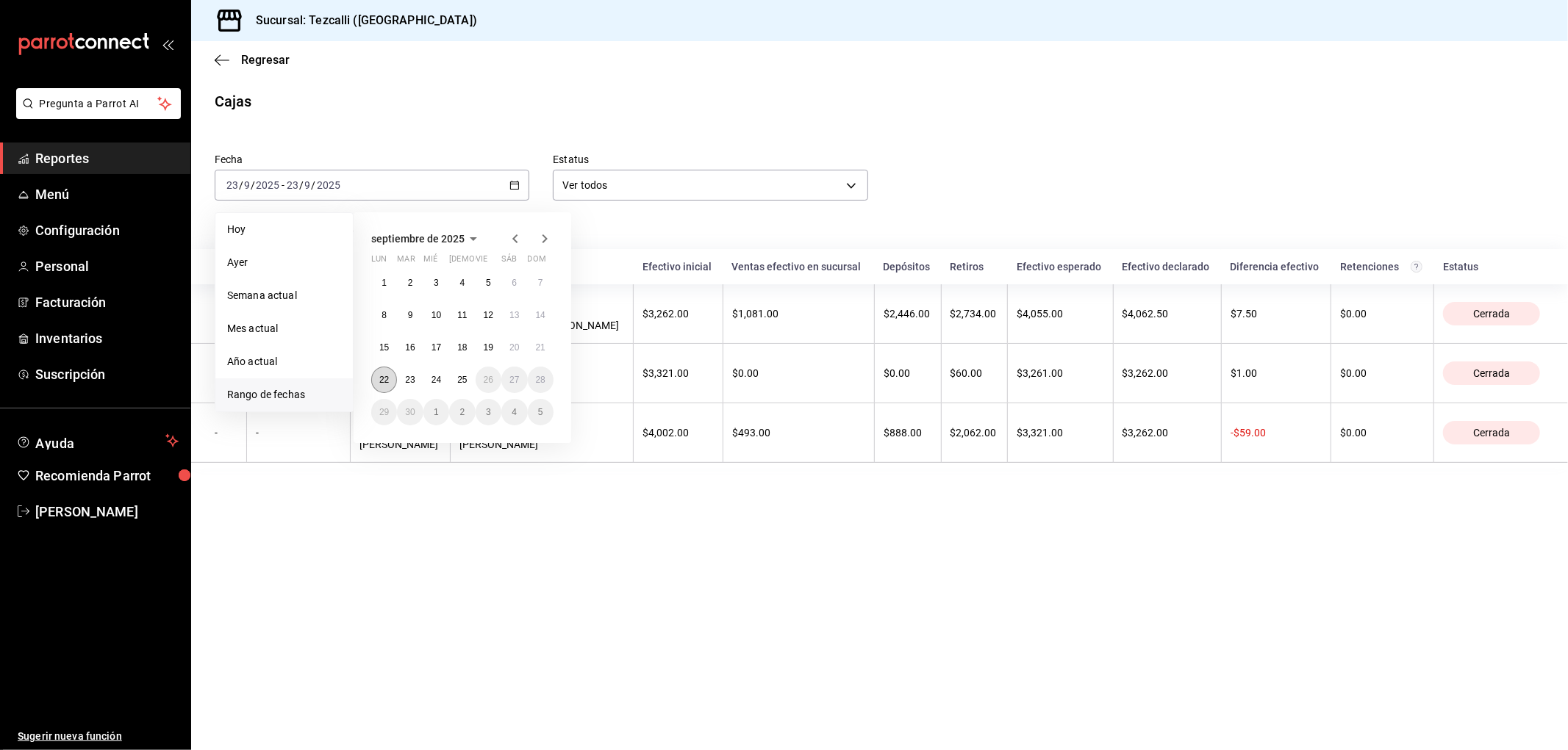
click at [389, 378] on button "22" at bounding box center [383, 380] width 25 height 26
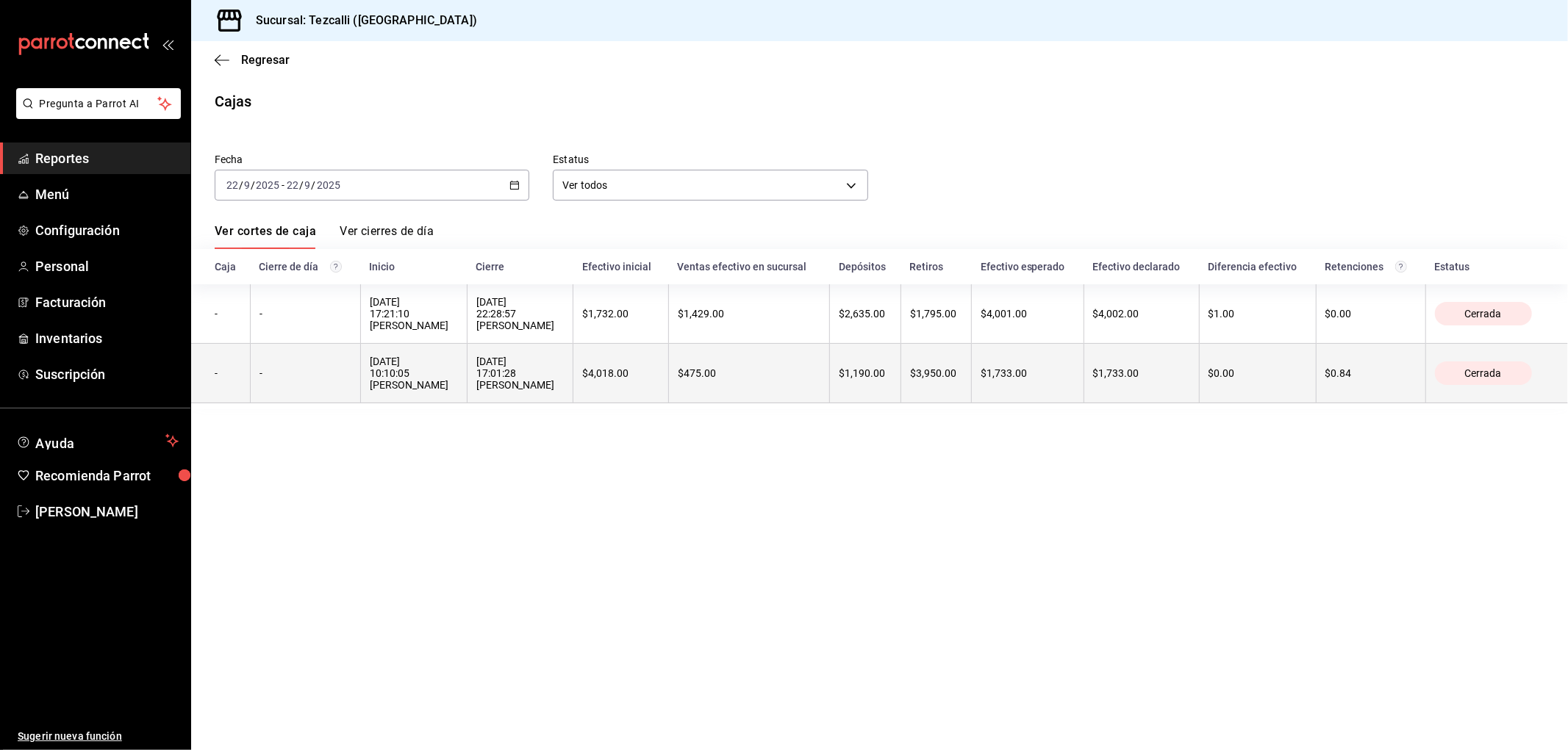
click at [504, 386] on div "[DATE] 17:01:28 [PERSON_NAME]" at bounding box center [520, 373] width 88 height 35
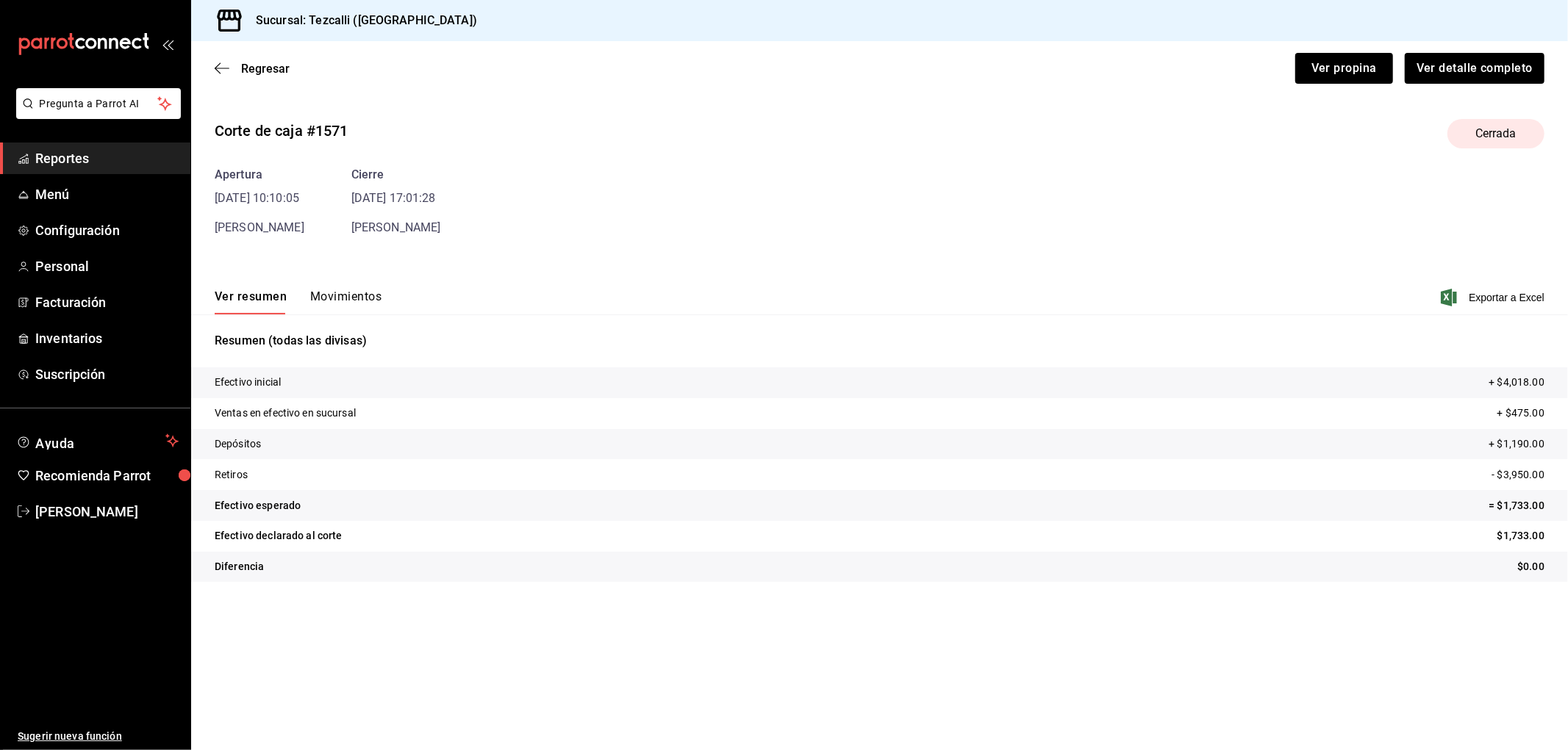
click at [365, 296] on button "Movimientos" at bounding box center [345, 302] width 72 height 25
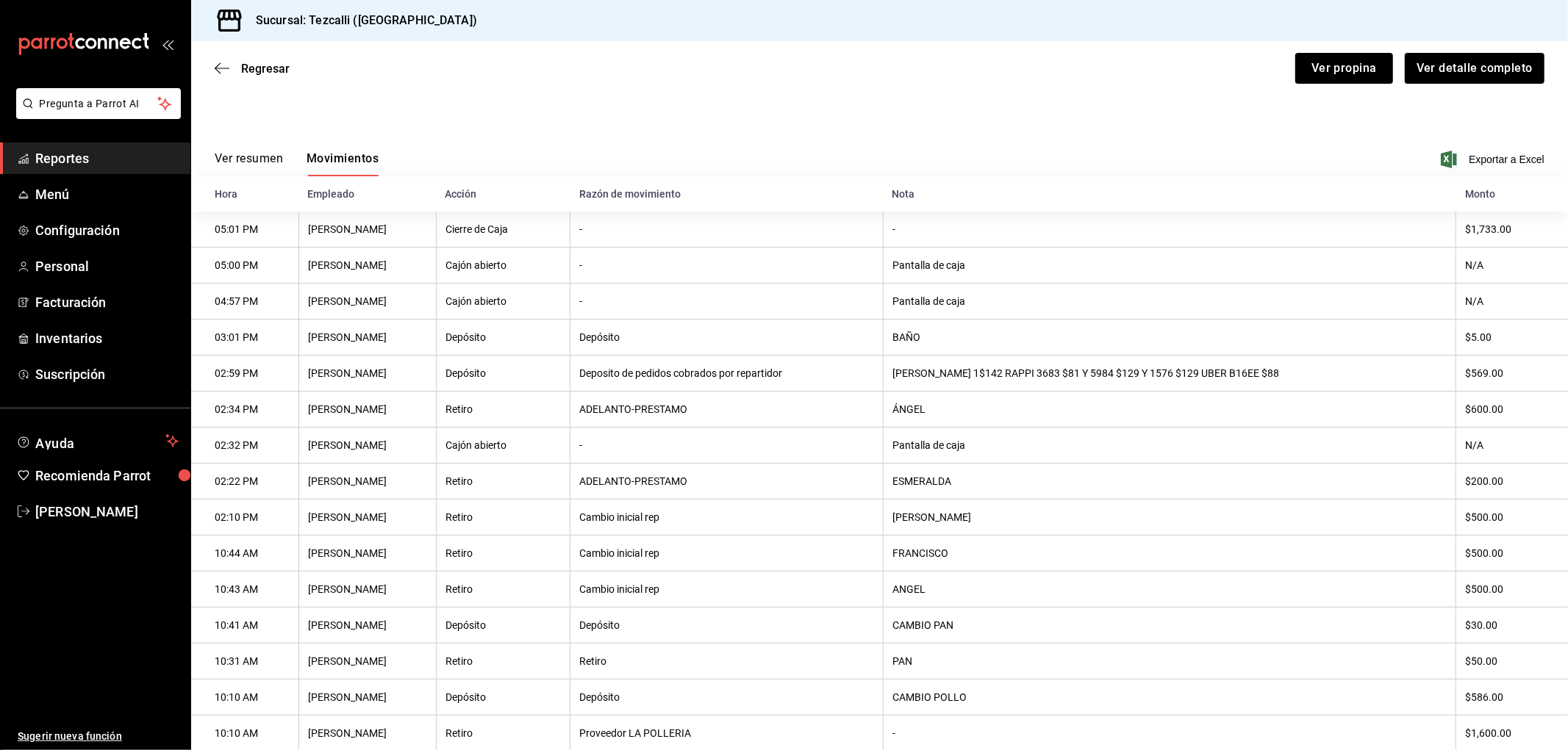
scroll to position [57, 0]
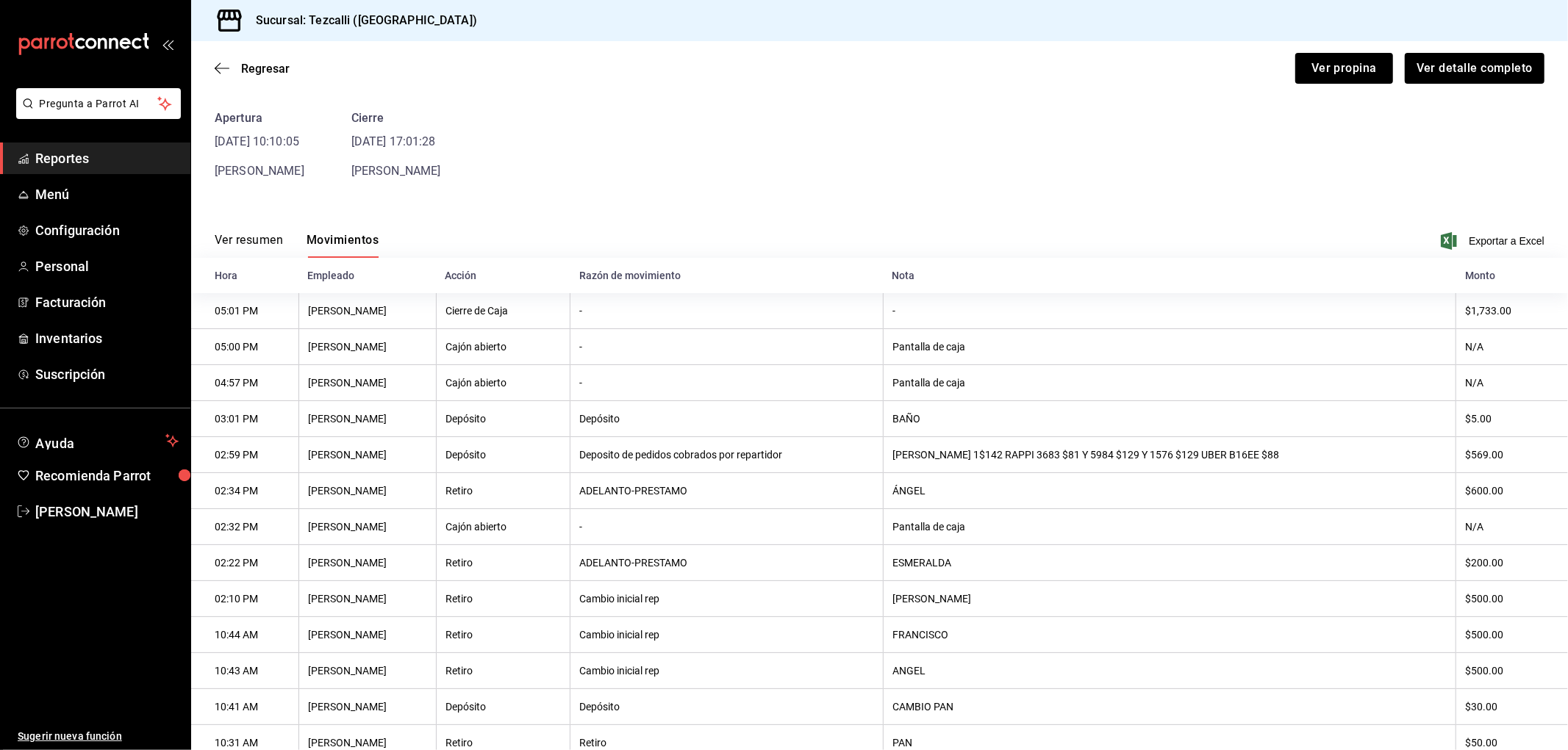
click at [700, 342] on th "-" at bounding box center [726, 347] width 313 height 36
click at [235, 245] on button "Ver resumen" at bounding box center [249, 245] width 68 height 25
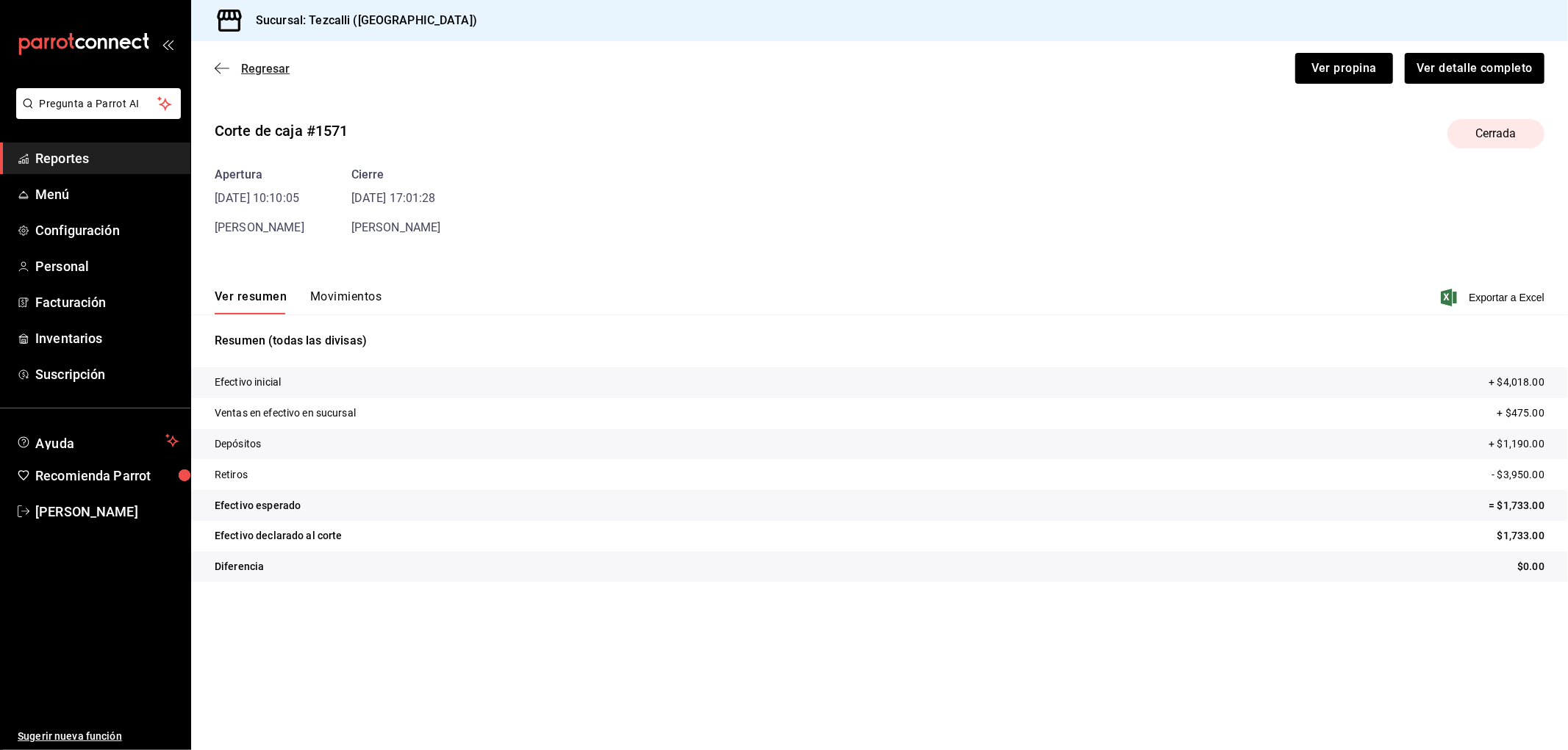
click at [259, 62] on span "Regresar" at bounding box center [265, 68] width 48 height 14
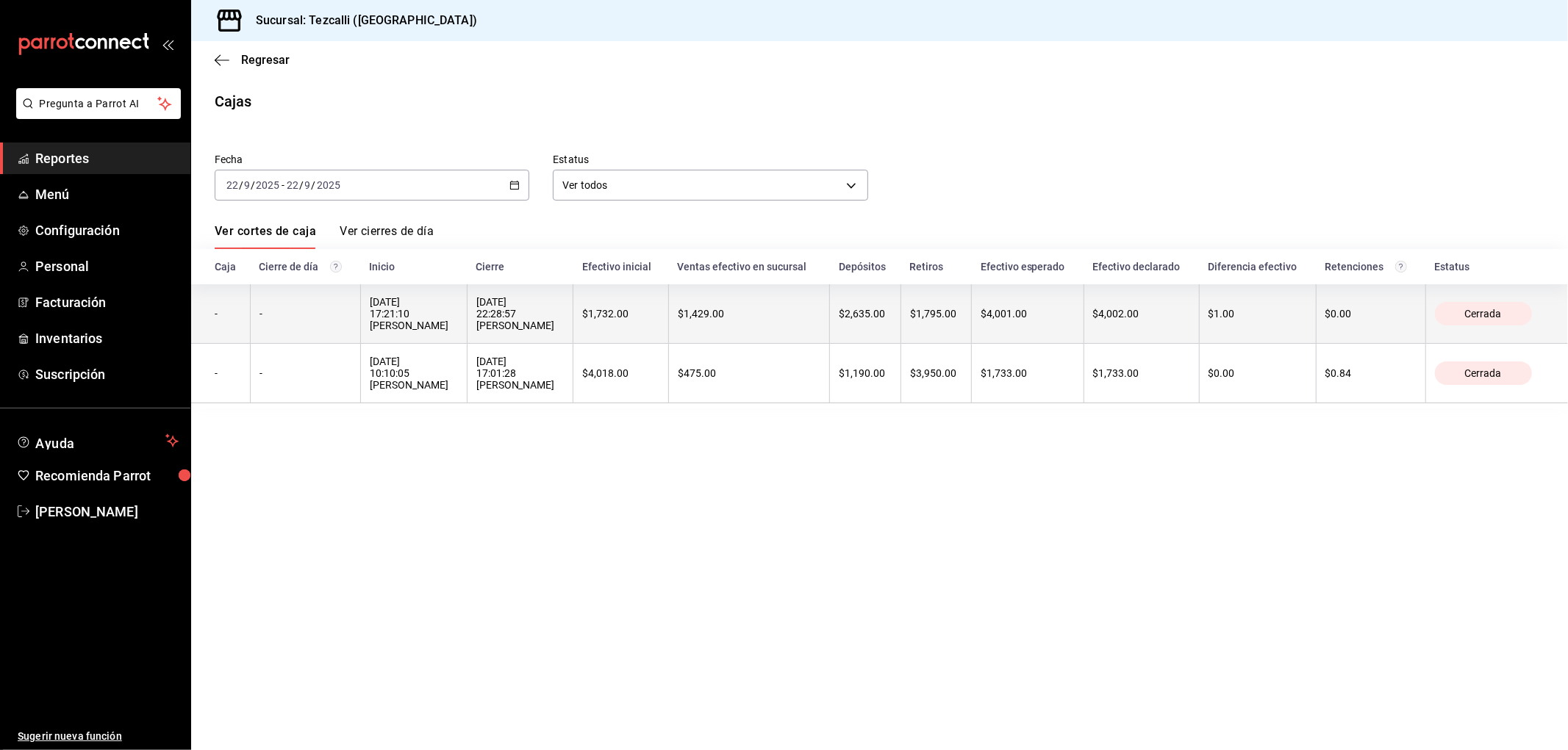
click at [445, 315] on div "[DATE] 17:21:10 [PERSON_NAME]" at bounding box center [414, 314] width 88 height 35
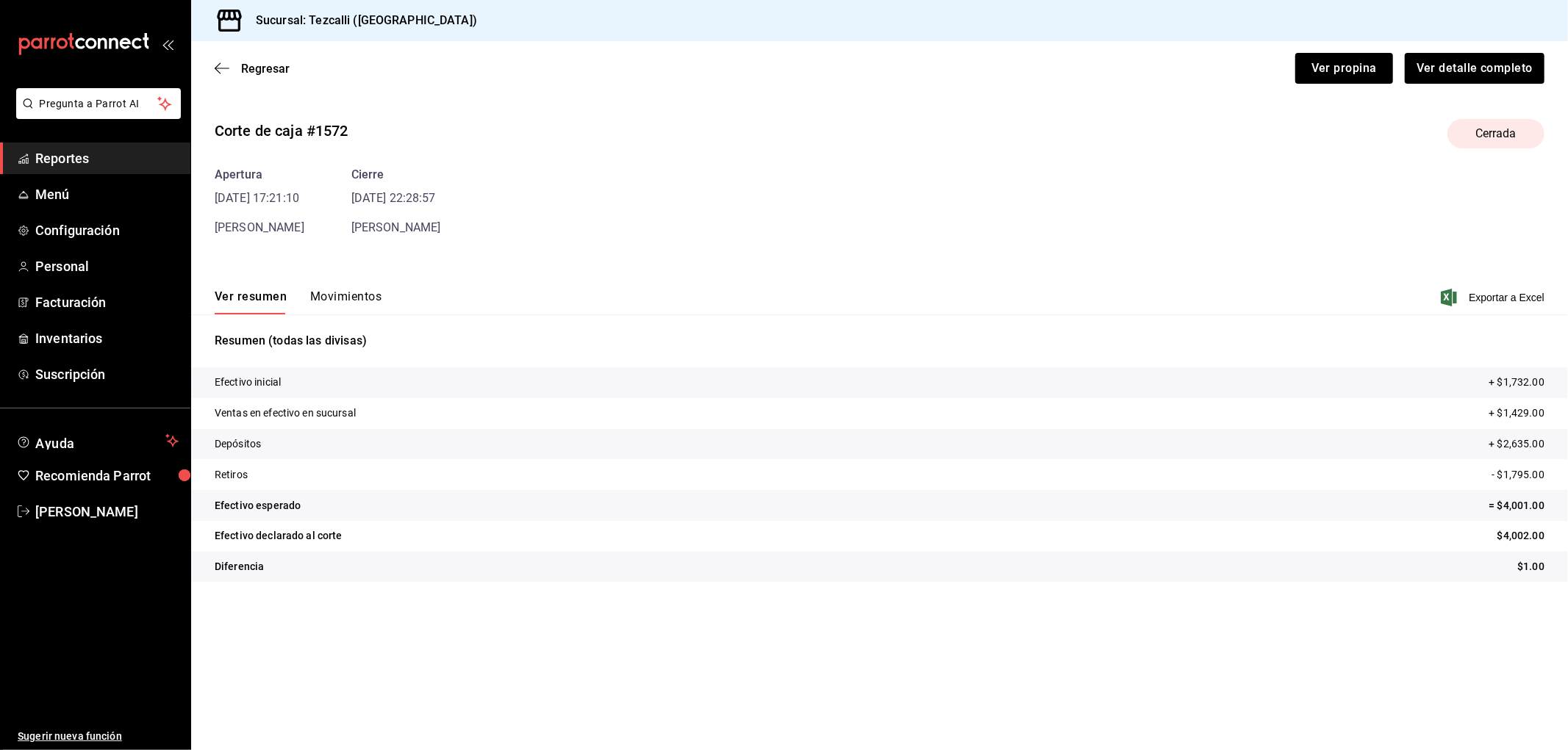
click at [355, 303] on button "Movimientos" at bounding box center [345, 302] width 72 height 25
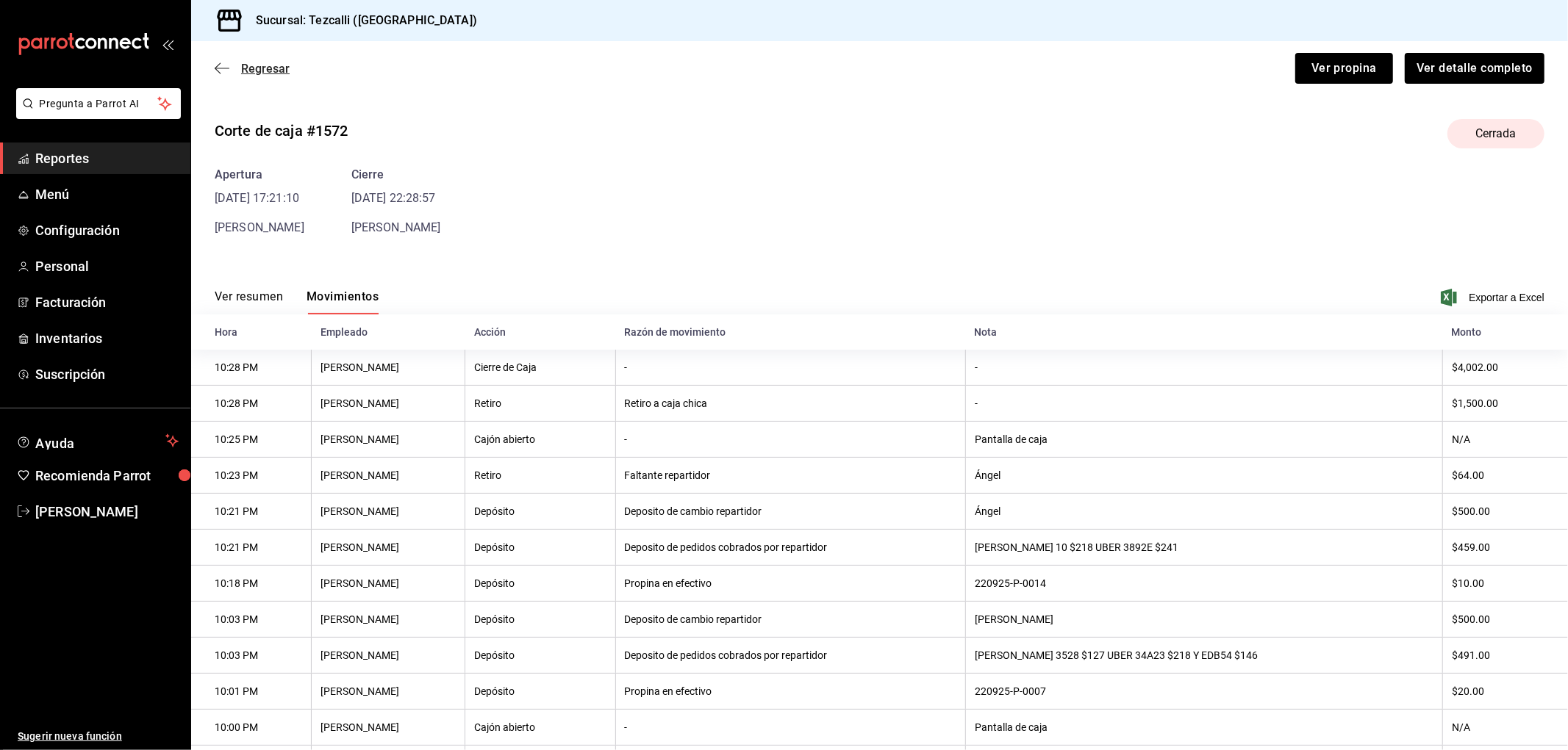
click at [255, 69] on span "Regresar" at bounding box center [265, 68] width 48 height 14
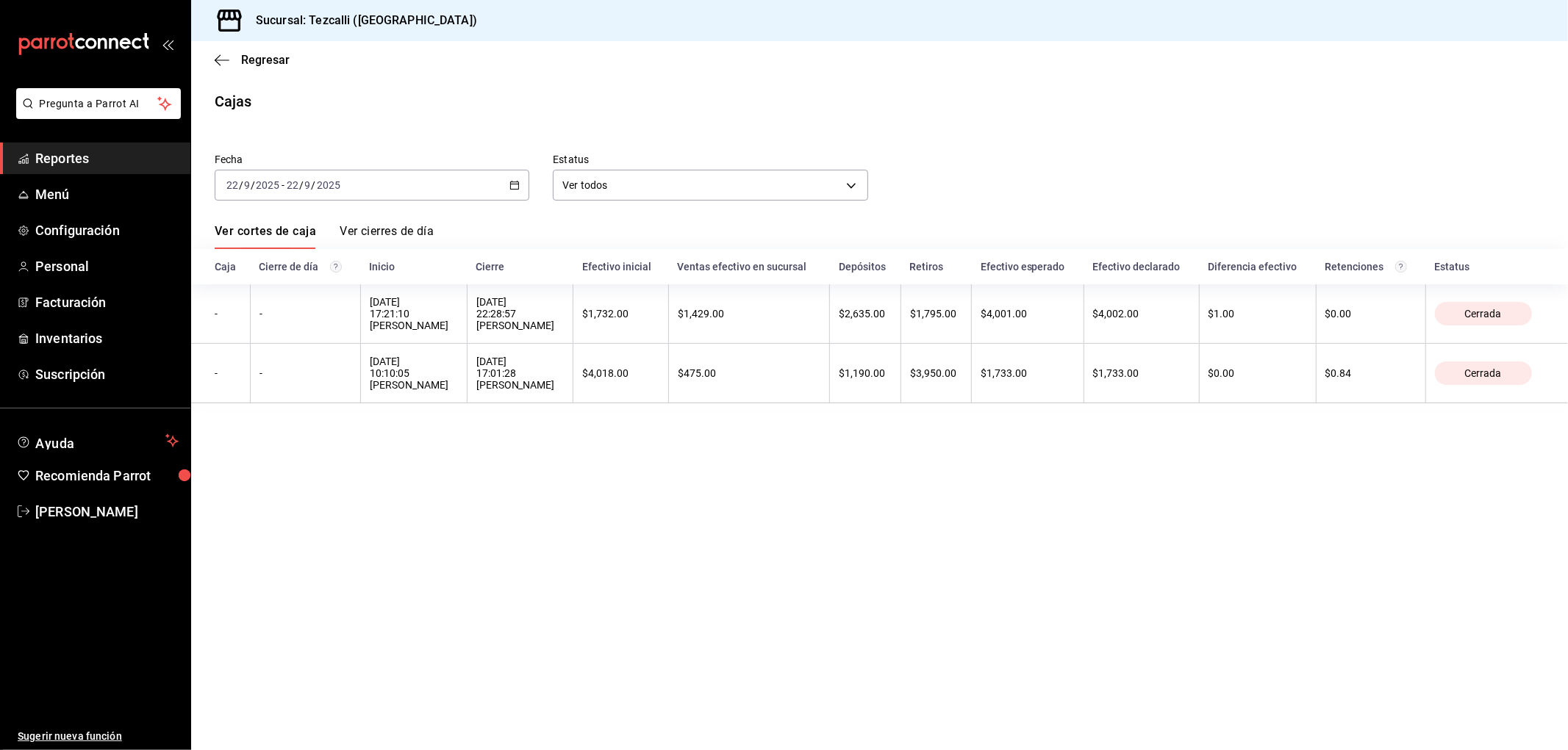
click at [329, 188] on input "2025" at bounding box center [329, 185] width 25 height 12
click at [283, 390] on span "Rango de fechas" at bounding box center [284, 395] width 114 height 15
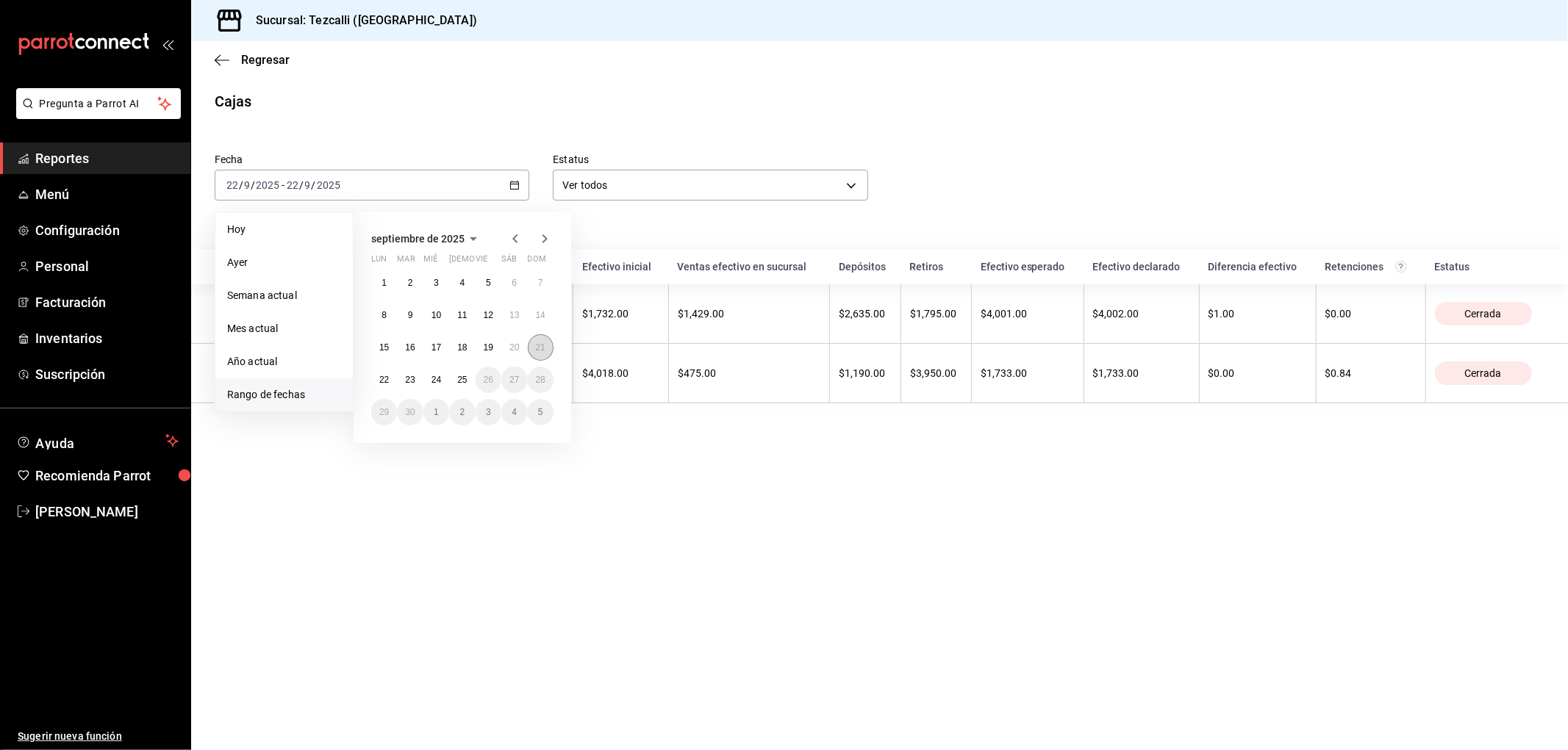
click at [537, 352] on abbr "21" at bounding box center [540, 347] width 9 height 10
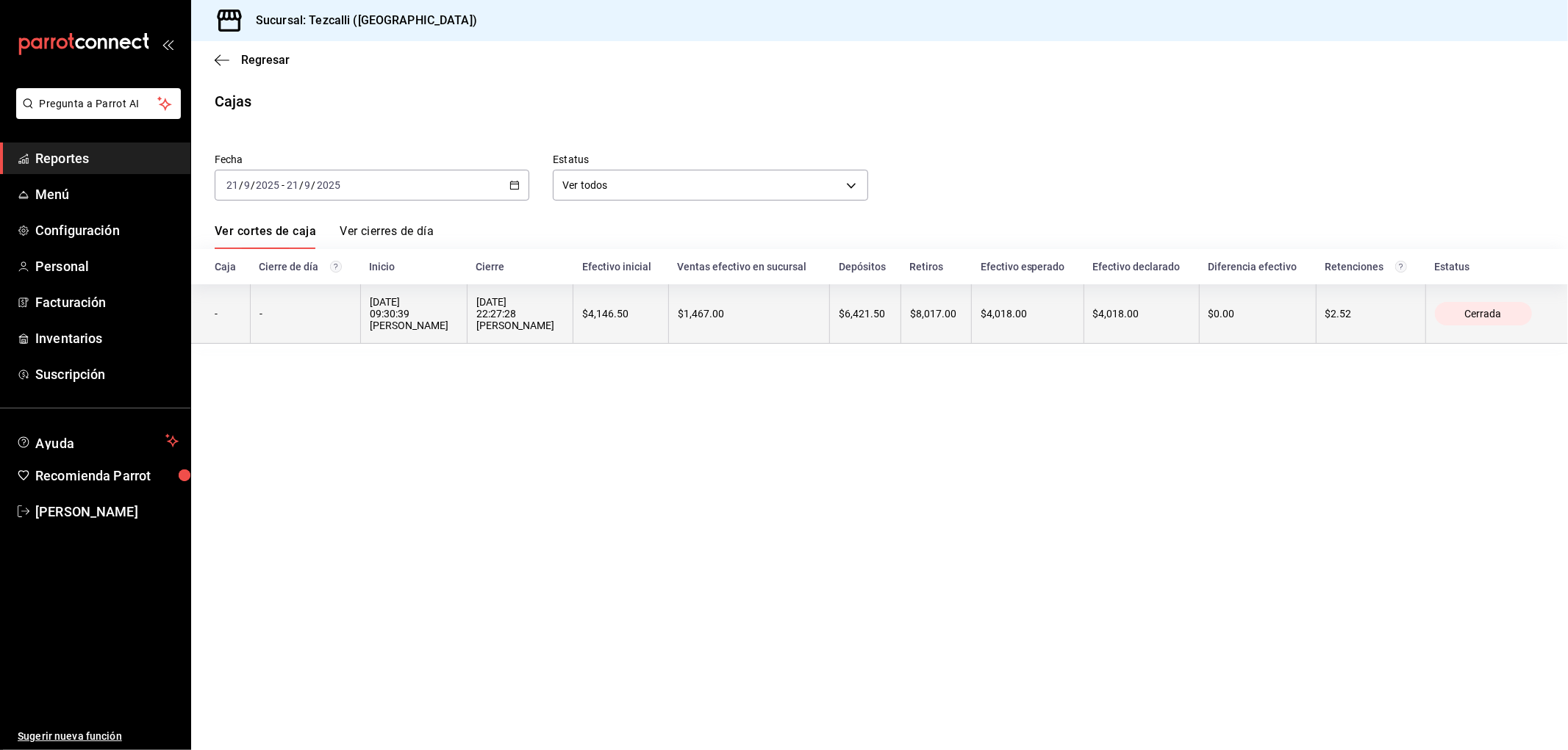
click at [696, 333] on th "$1,467.00" at bounding box center [748, 314] width 161 height 59
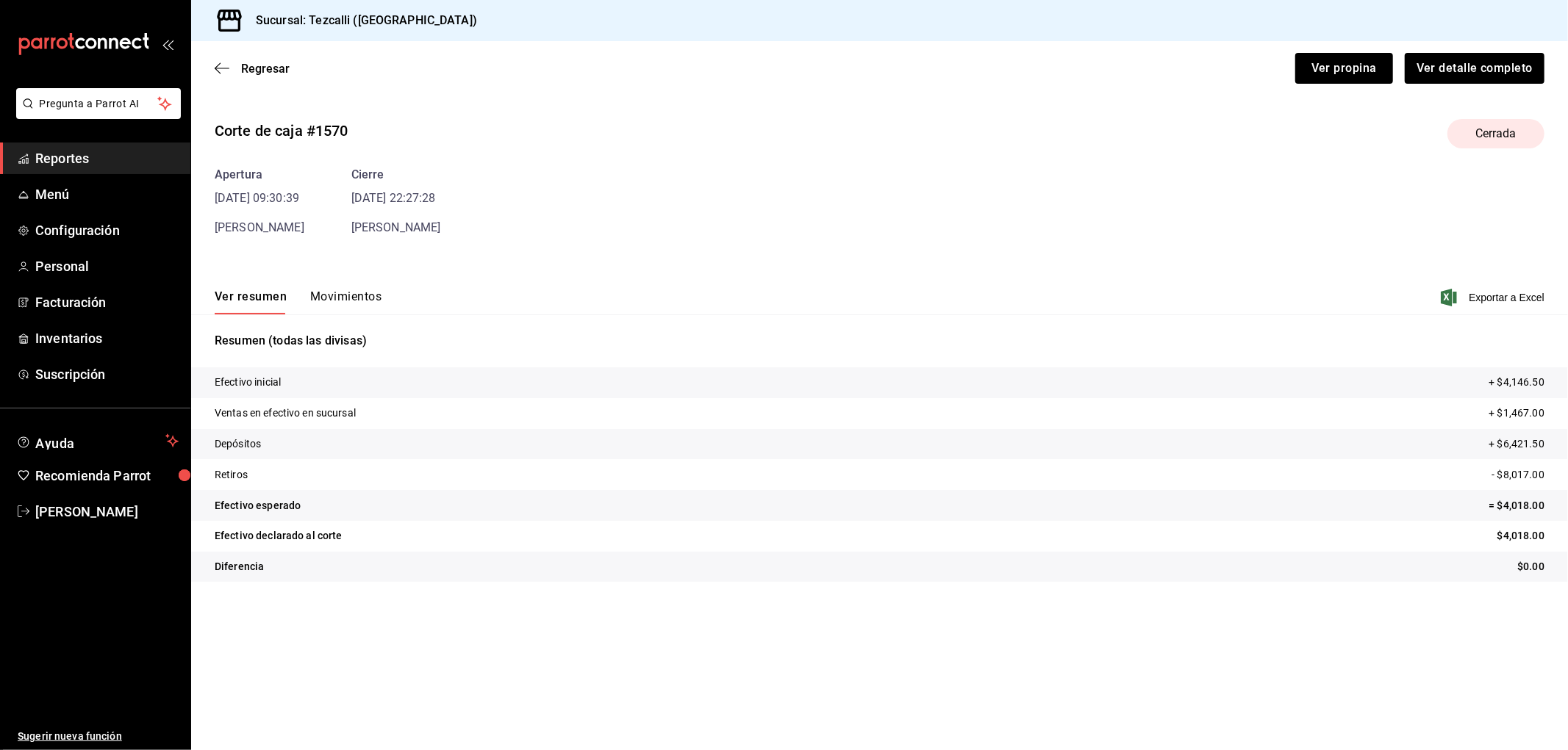
click at [338, 303] on button "Movimientos" at bounding box center [345, 302] width 72 height 25
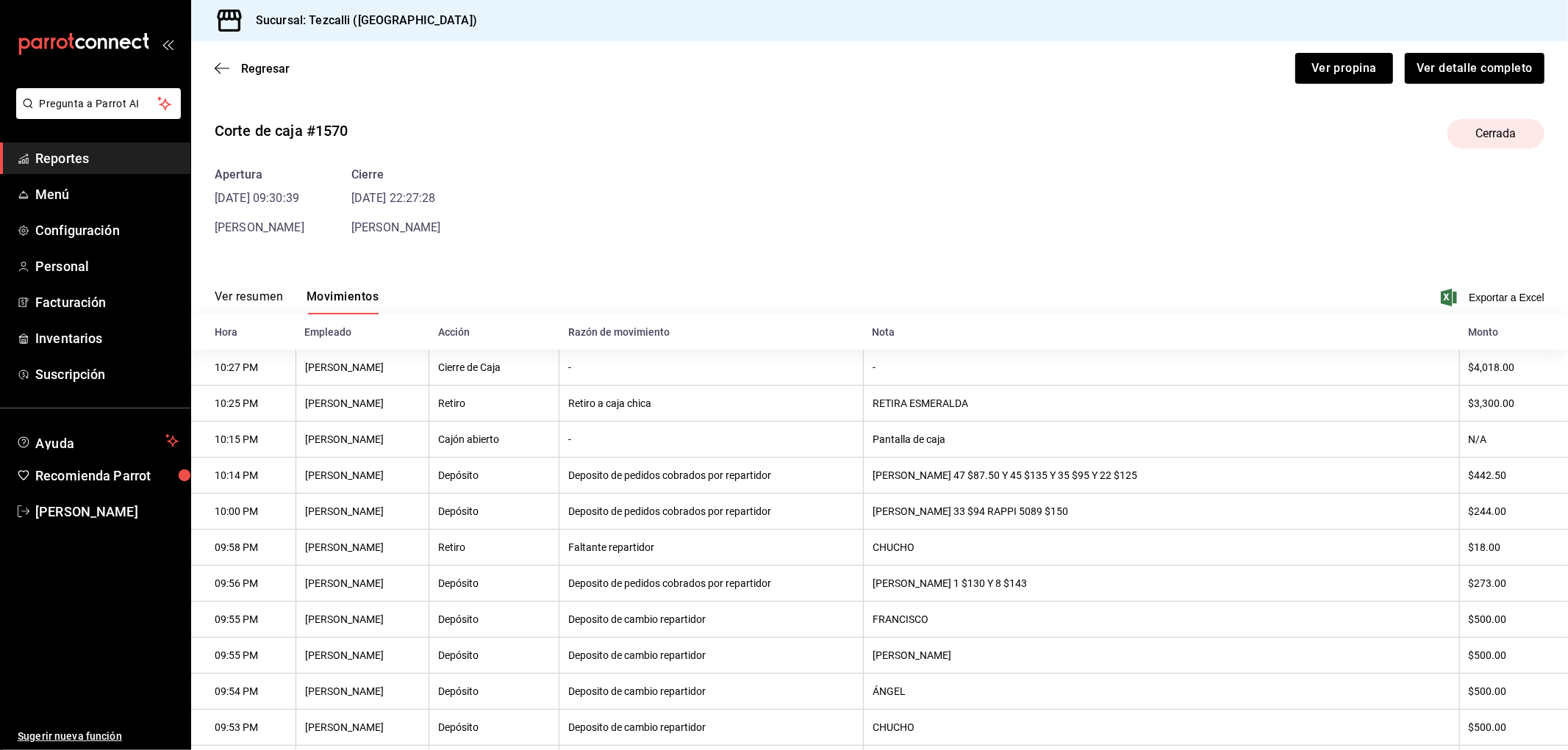
click at [265, 59] on div "Regresar Ver propina Ver detalle completo" at bounding box center [879, 68] width 1376 height 55
click at [266, 70] on span "Regresar" at bounding box center [265, 68] width 48 height 14
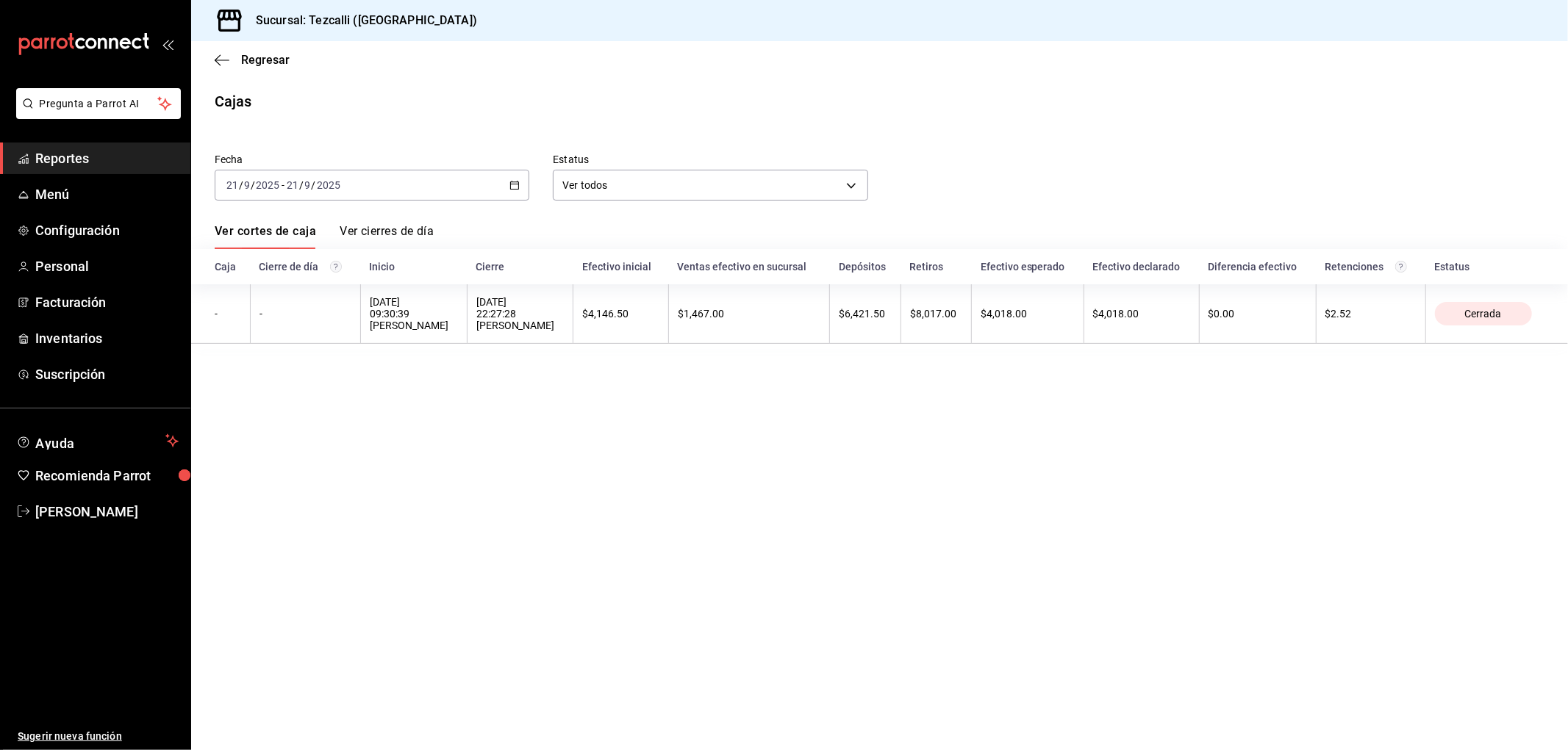
click at [841, 439] on main "Regresar Cajas Fecha [DATE] [DATE] - [DATE] [DATE] Estatus Ver todos ALL Ver co…" at bounding box center [879, 395] width 1376 height 709
click at [332, 179] on input "2025" at bounding box center [329, 185] width 25 height 12
click at [328, 218] on li "Hoy" at bounding box center [284, 229] width 138 height 33
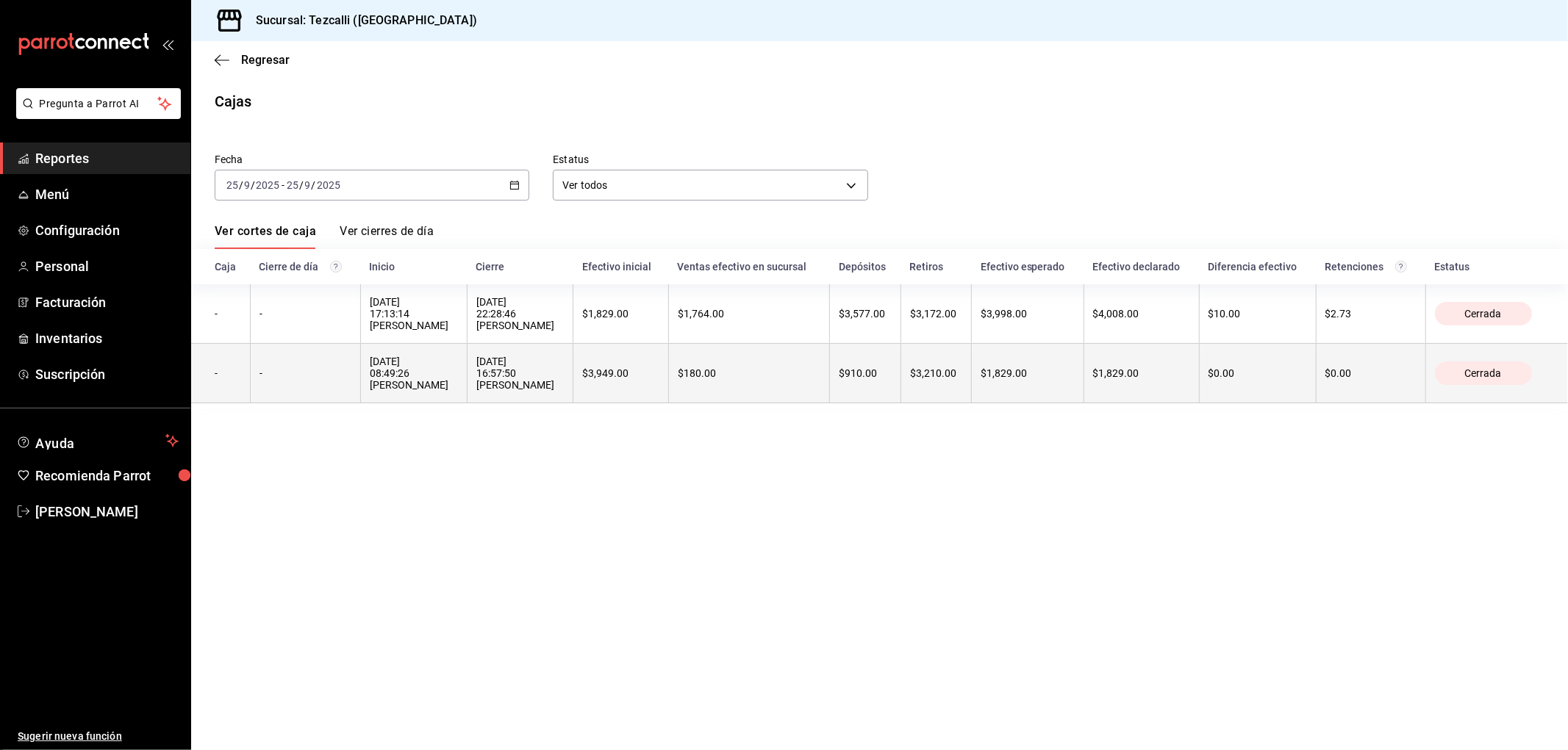
click at [819, 400] on th "$180.00" at bounding box center [748, 373] width 161 height 59
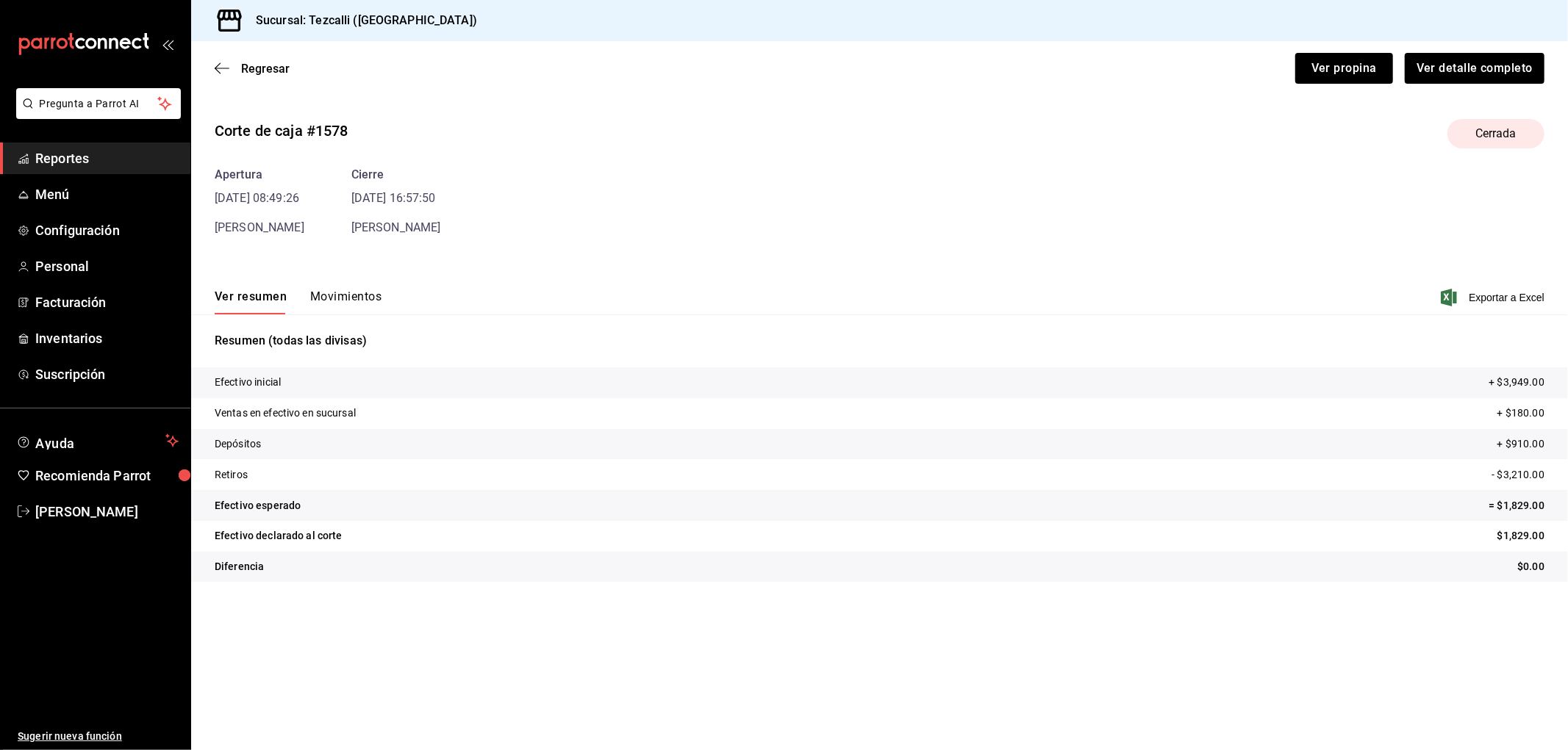
click at [371, 305] on button "Movimientos" at bounding box center [345, 302] width 72 height 25
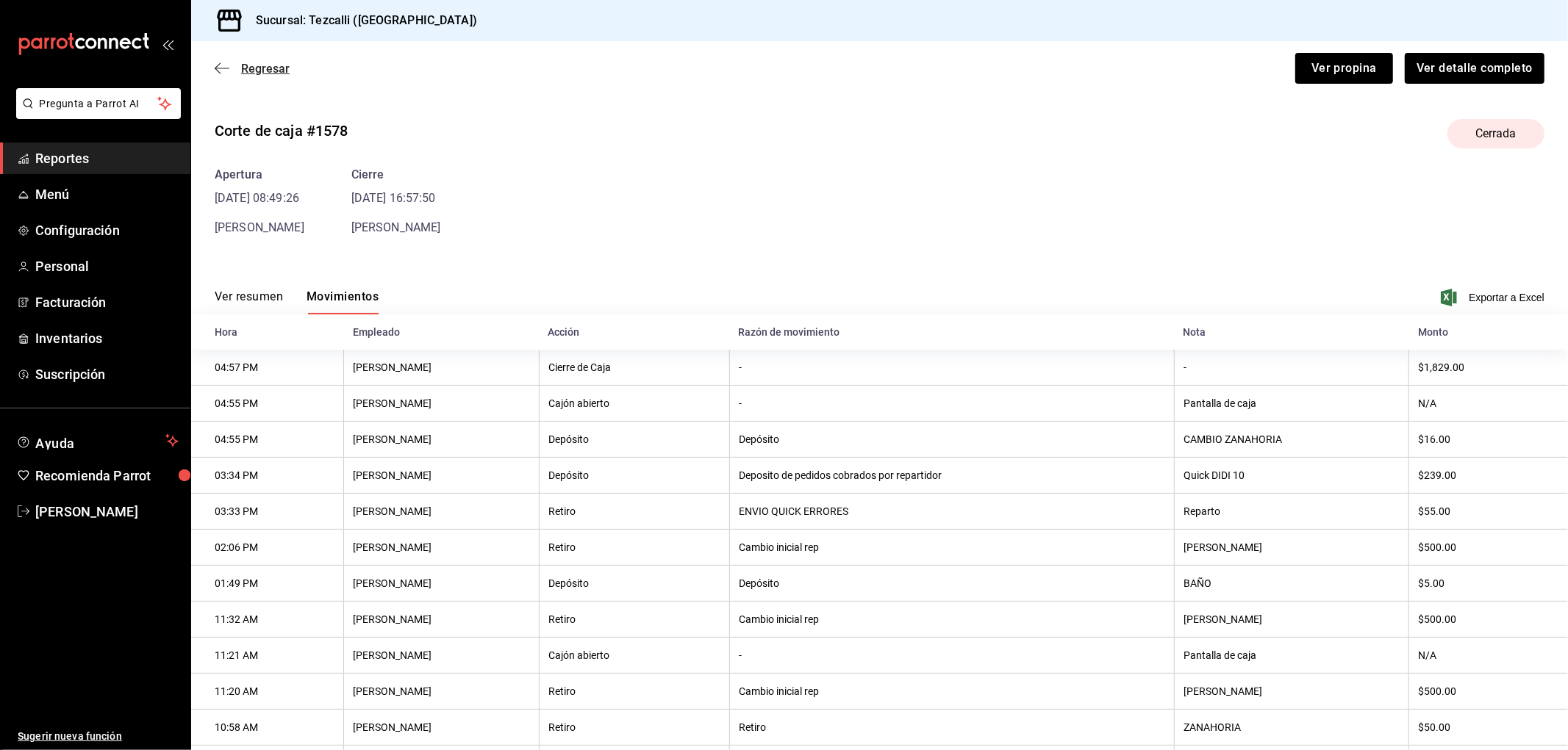
click at [282, 63] on span "Regresar" at bounding box center [265, 68] width 48 height 14
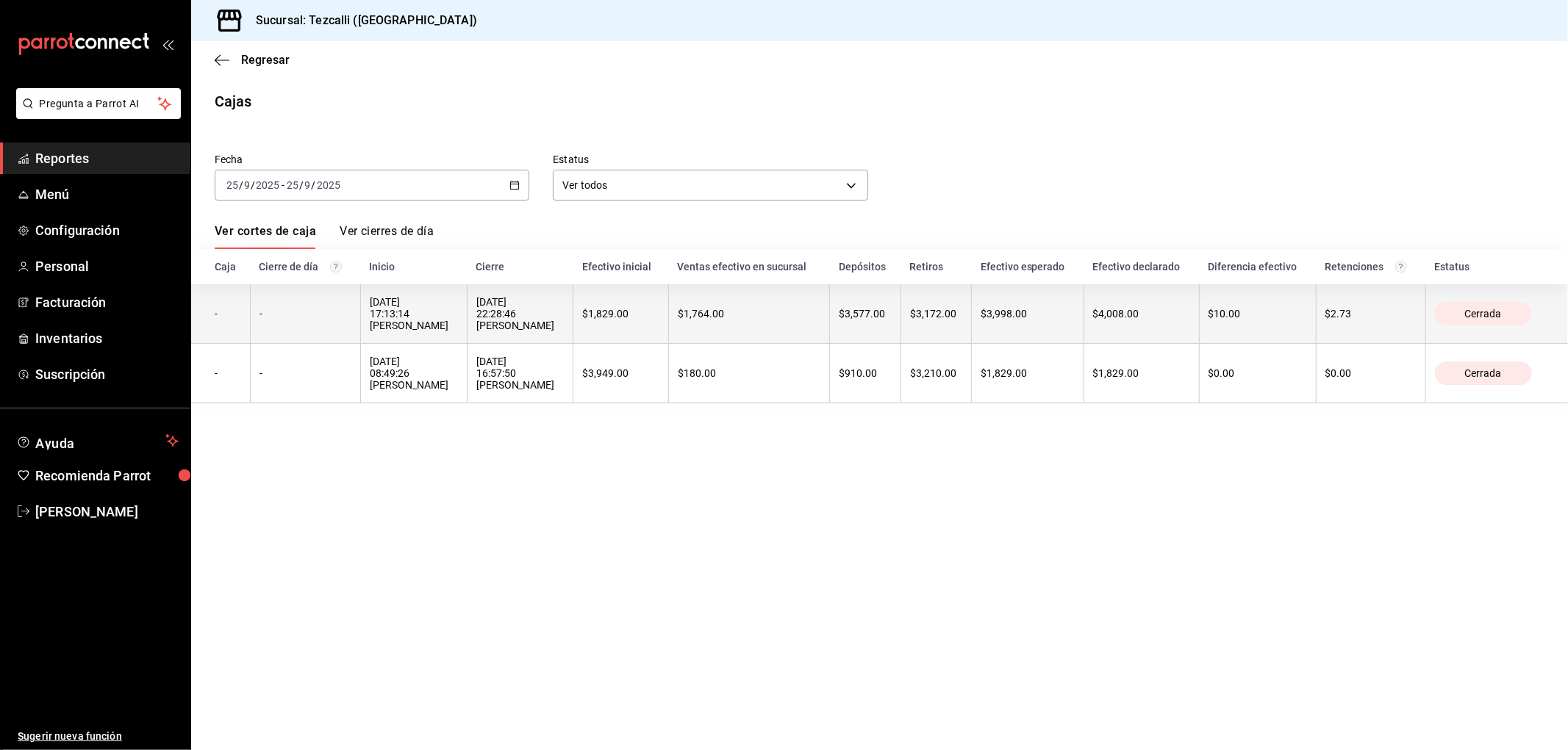
click at [515, 318] on div "[DATE] 22:28:46 [PERSON_NAME]" at bounding box center [520, 314] width 88 height 35
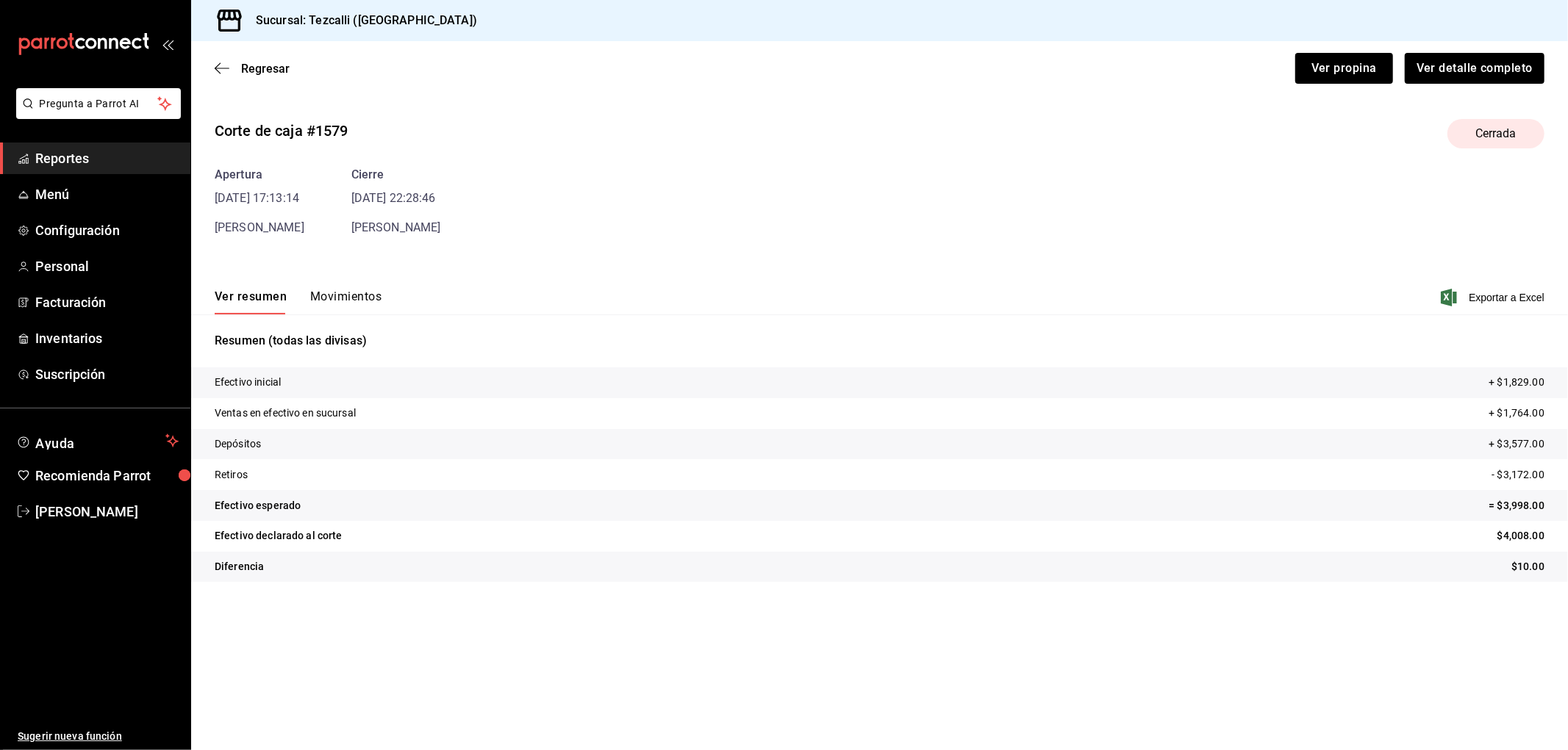
click at [325, 290] on button "Movimientos" at bounding box center [345, 302] width 72 height 25
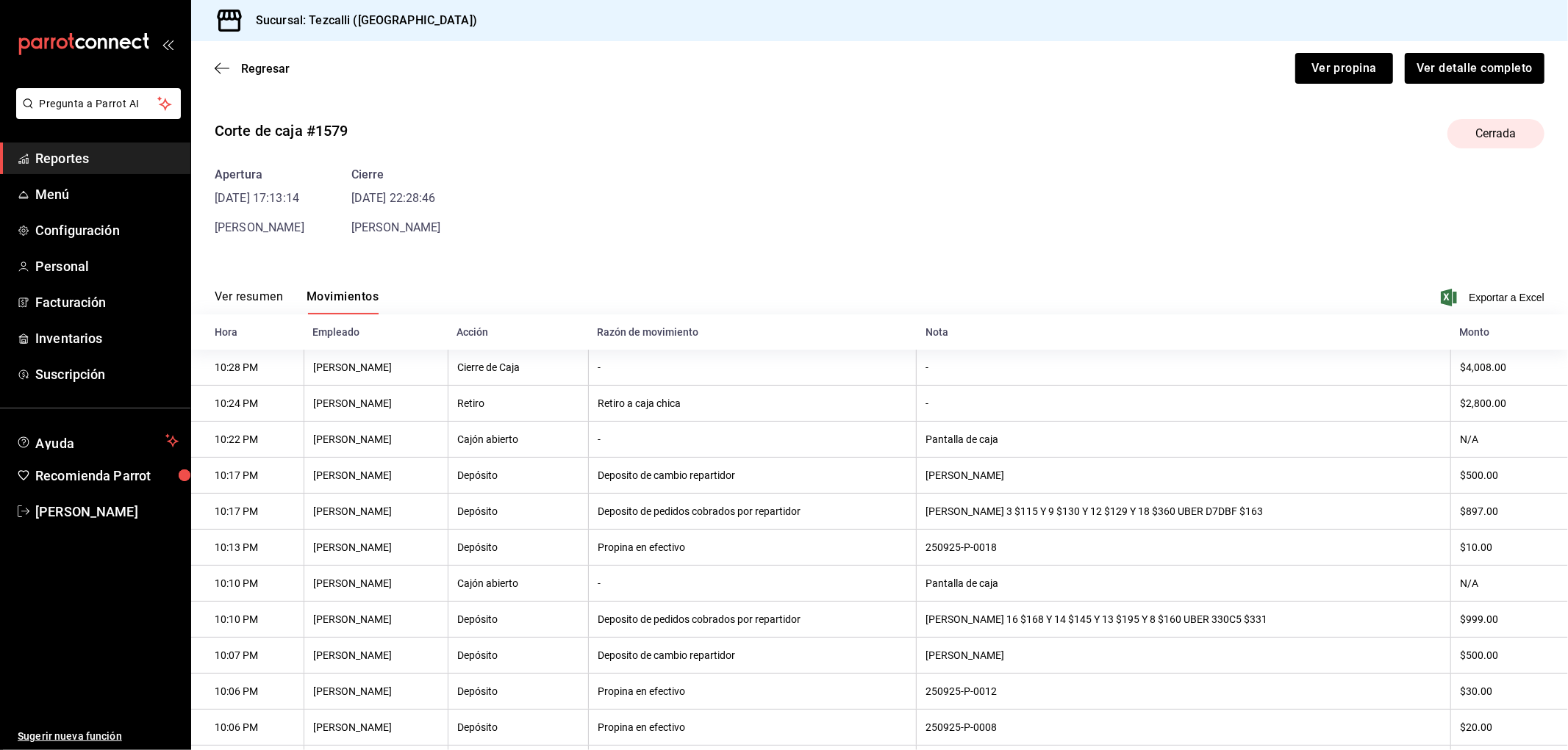
click at [240, 75] on div "Regresar Ver propina Ver detalle completo" at bounding box center [879, 68] width 1376 height 55
click at [247, 68] on span "Regresar" at bounding box center [265, 68] width 48 height 14
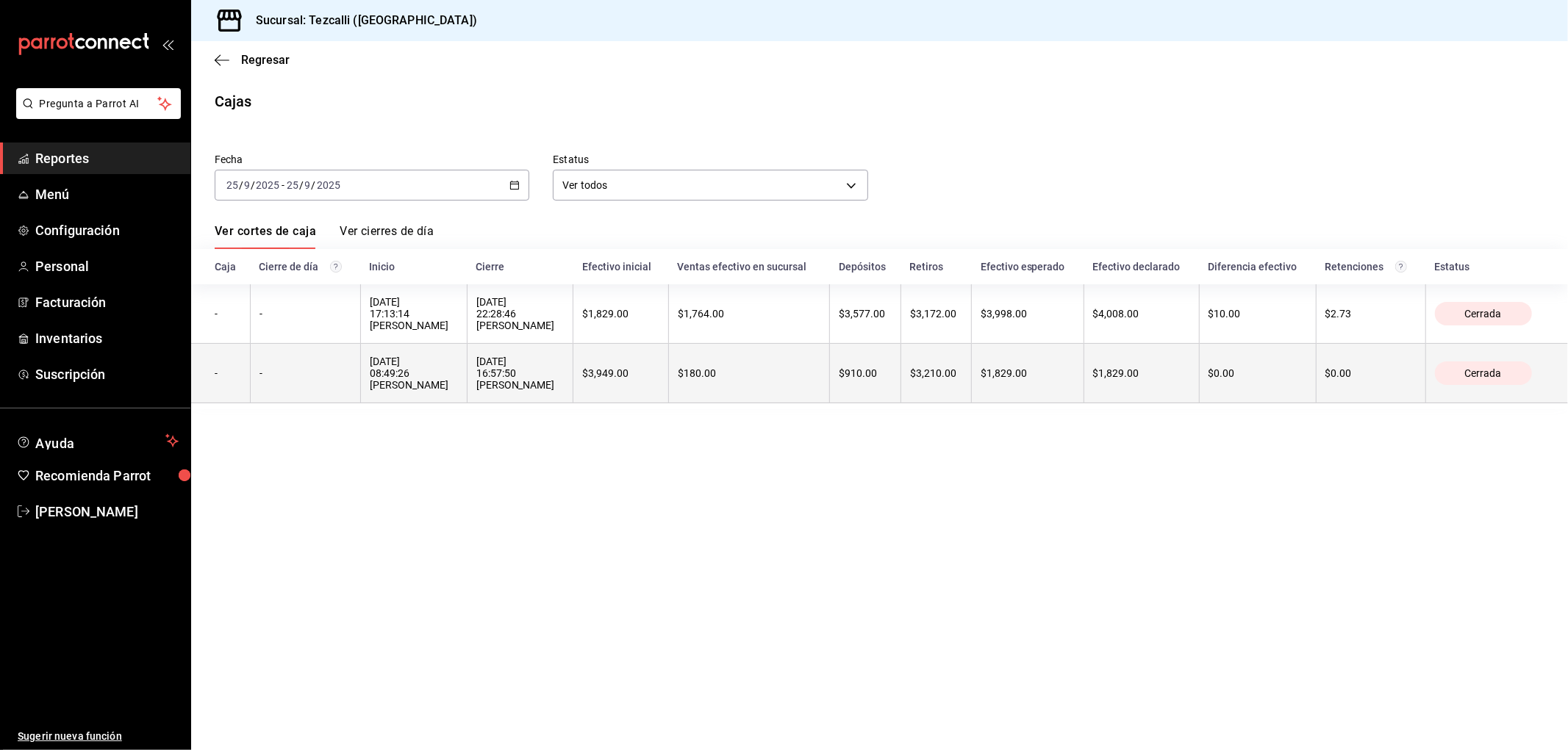
click at [744, 365] on th "$180.00" at bounding box center [748, 373] width 161 height 59
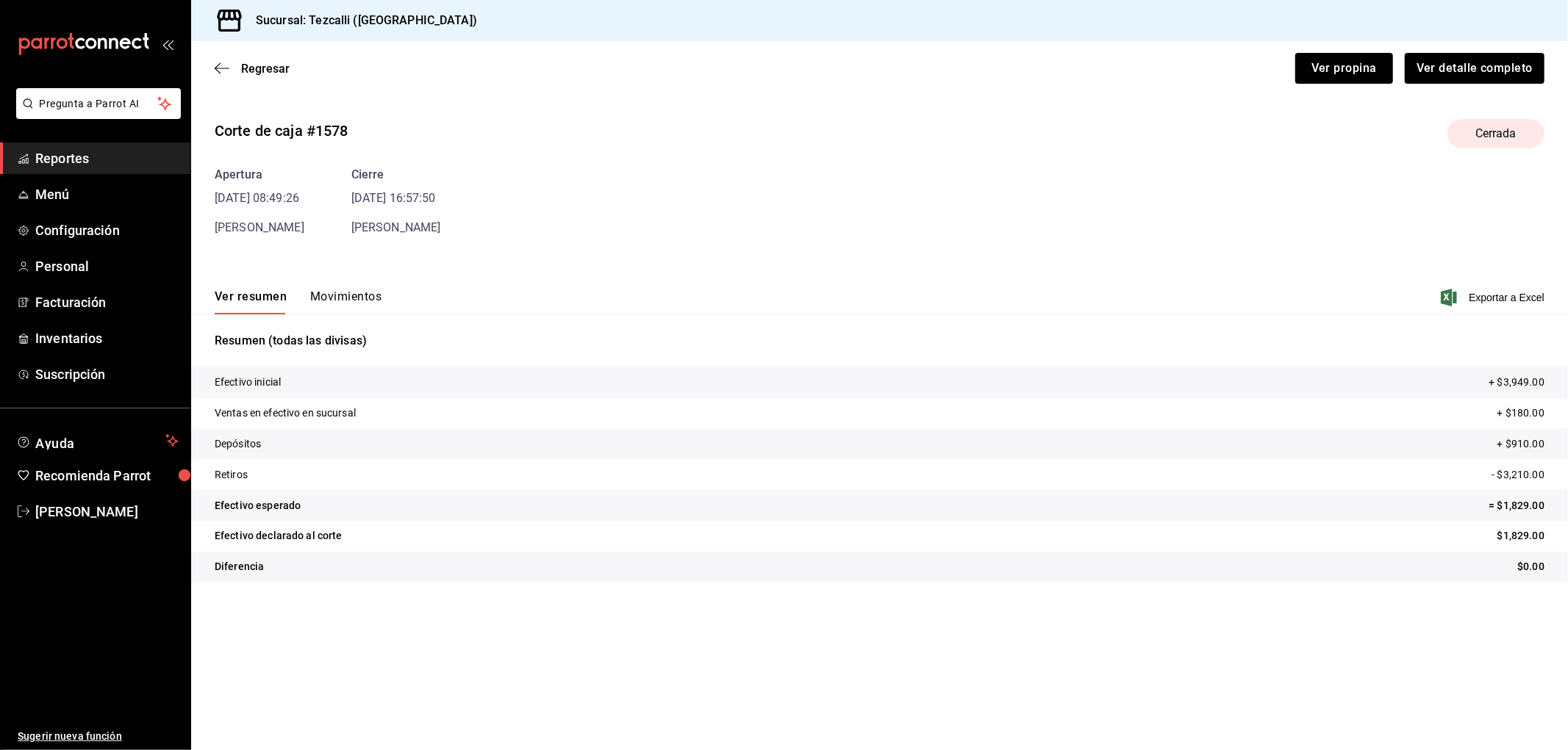
click at [325, 295] on button "Movimientos" at bounding box center [345, 302] width 72 height 25
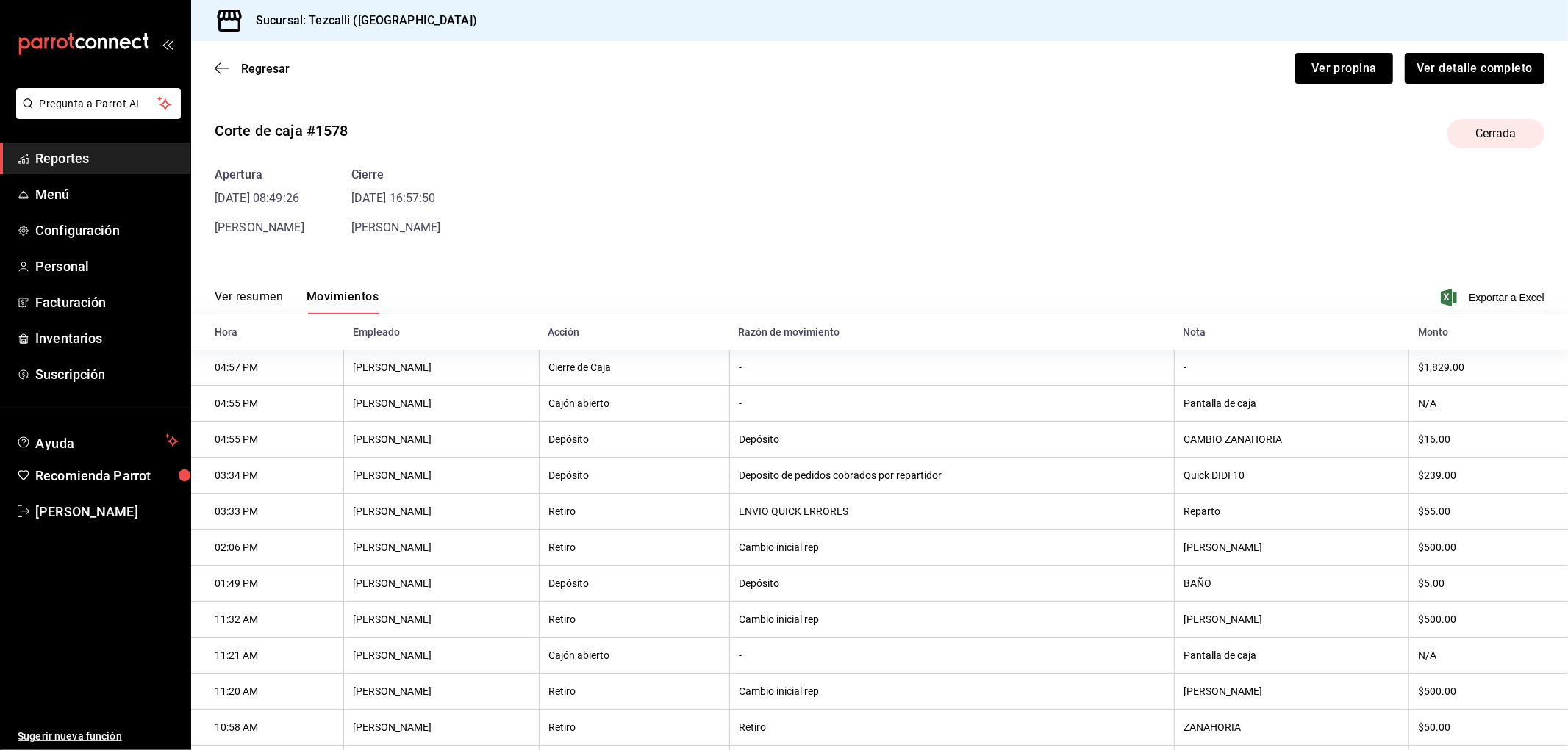
click at [261, 77] on div "Regresar Ver propina Ver detalle completo" at bounding box center [879, 68] width 1376 height 55
click at [265, 68] on span "Regresar" at bounding box center [265, 68] width 48 height 14
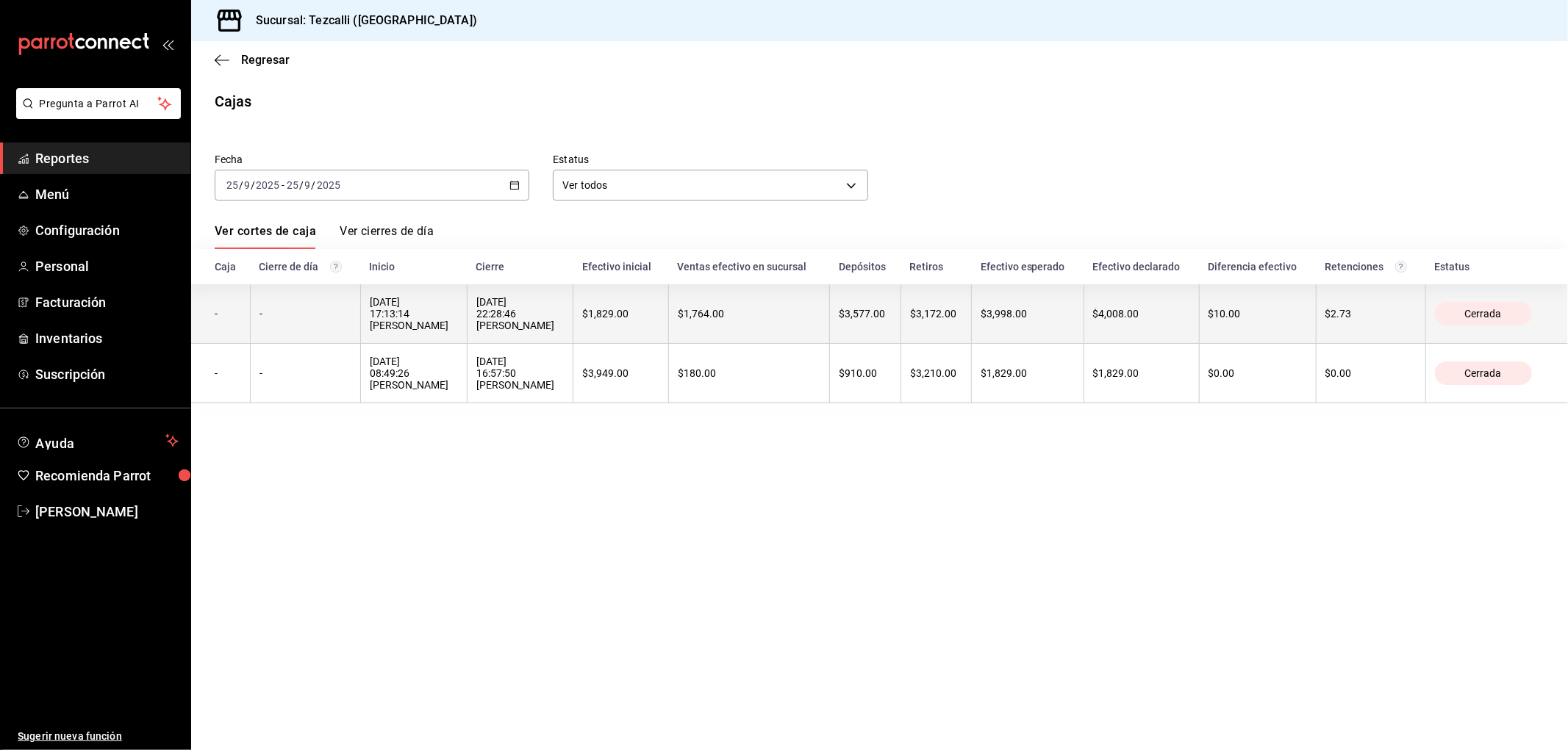
click at [391, 307] on div "[DATE] 17:13:14 [PERSON_NAME]" at bounding box center [414, 314] width 88 height 35
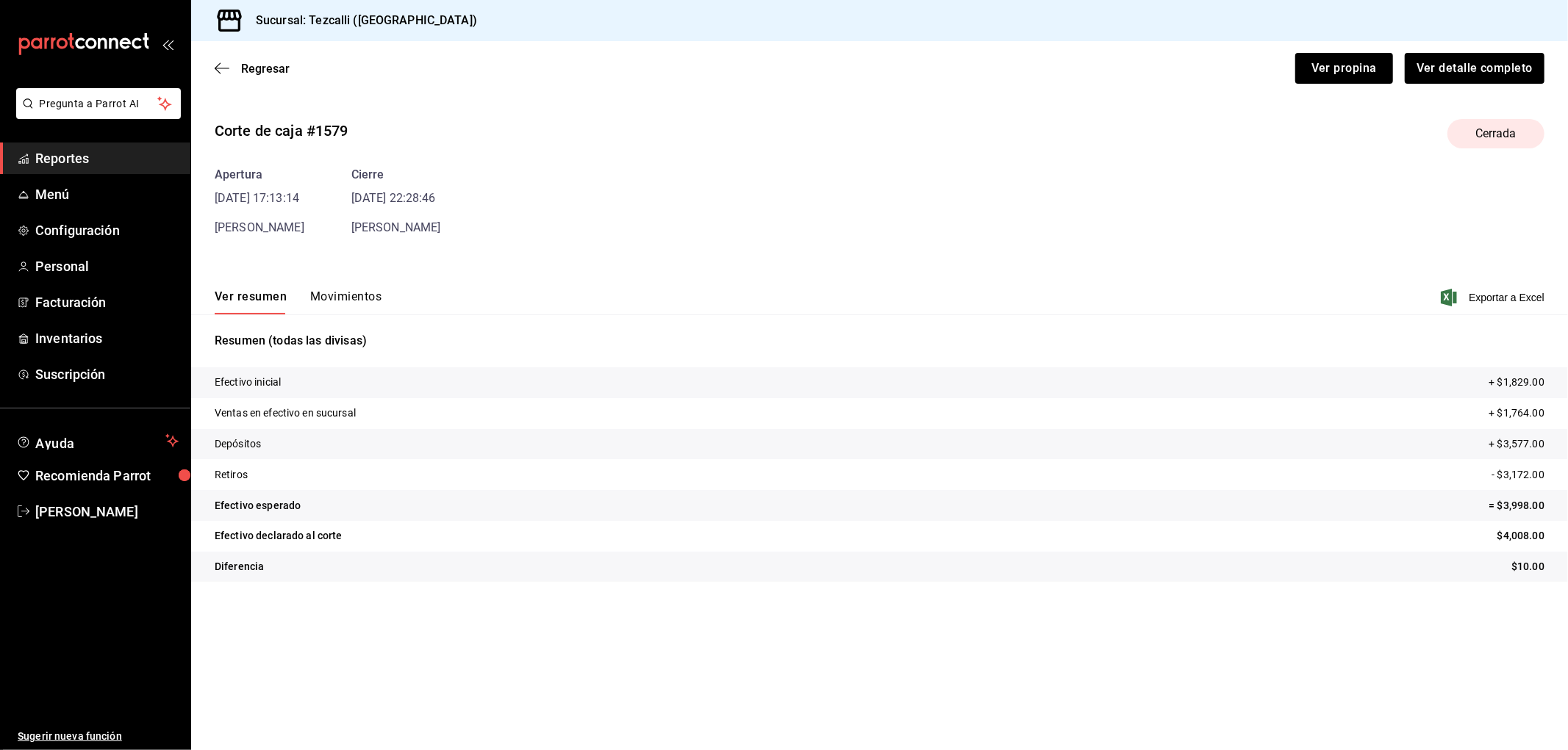
click at [322, 294] on button "Movimientos" at bounding box center [345, 302] width 72 height 25
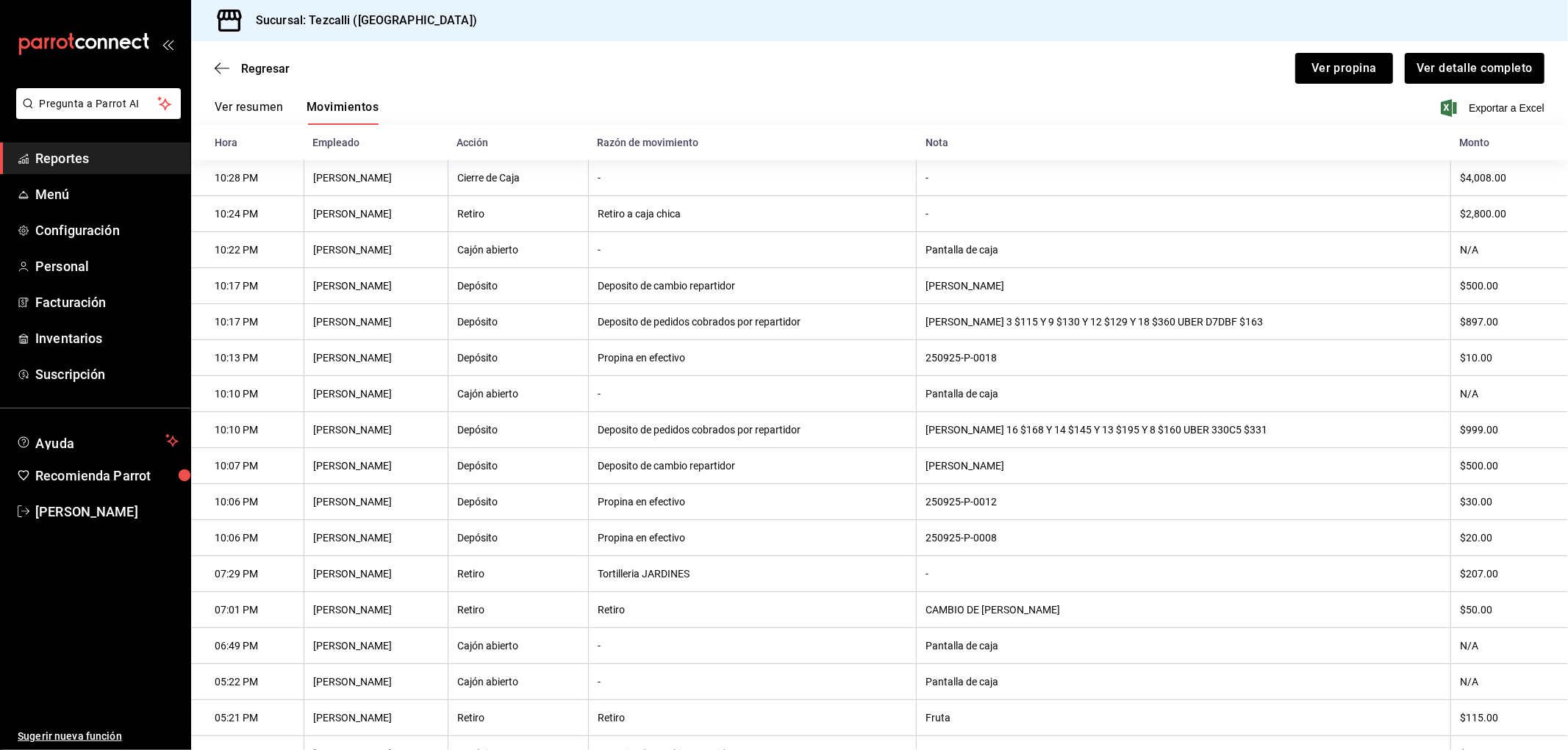
scroll to position [112, 0]
